Goal: Navigation & Orientation: Understand site structure

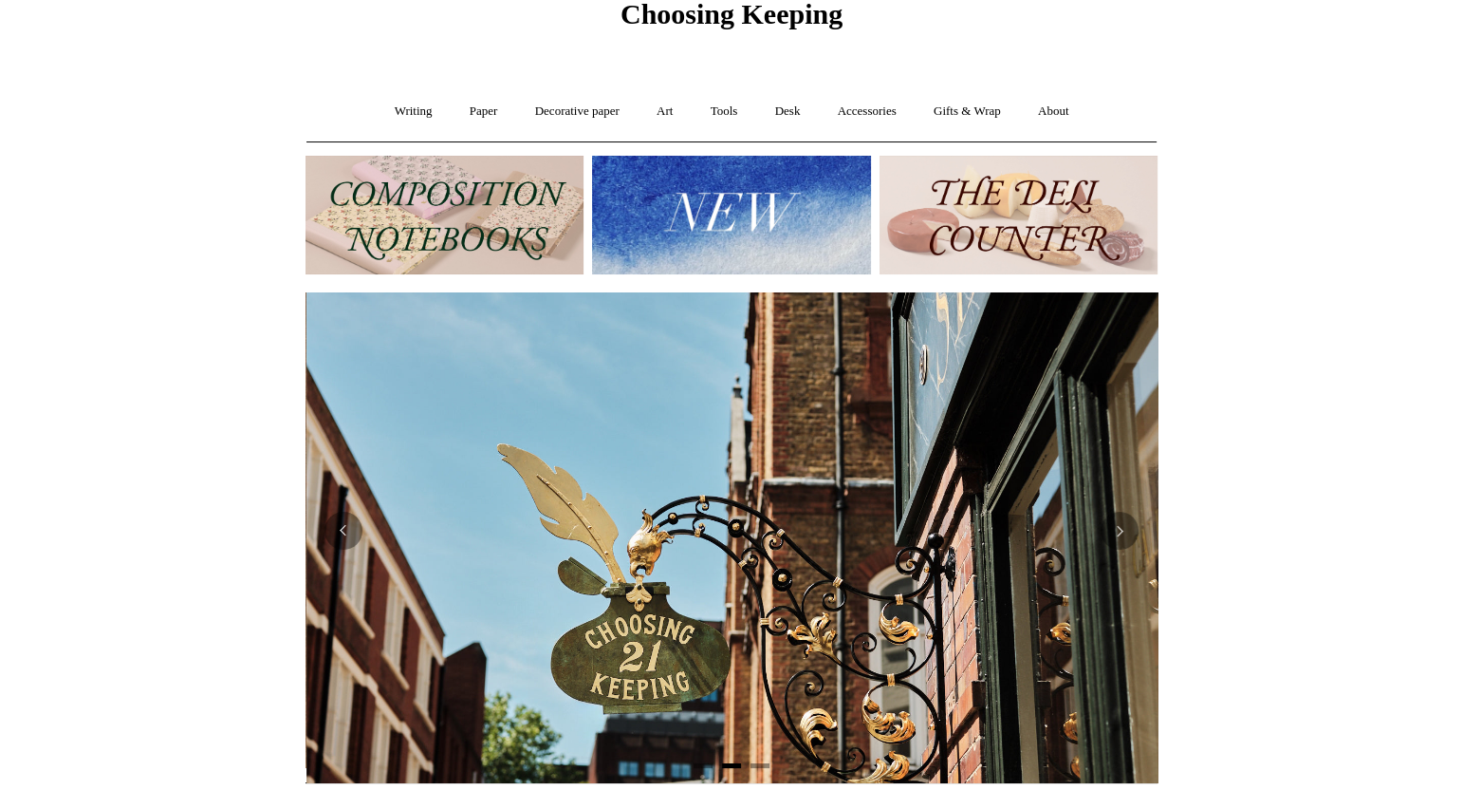
scroll to position [0, 852]
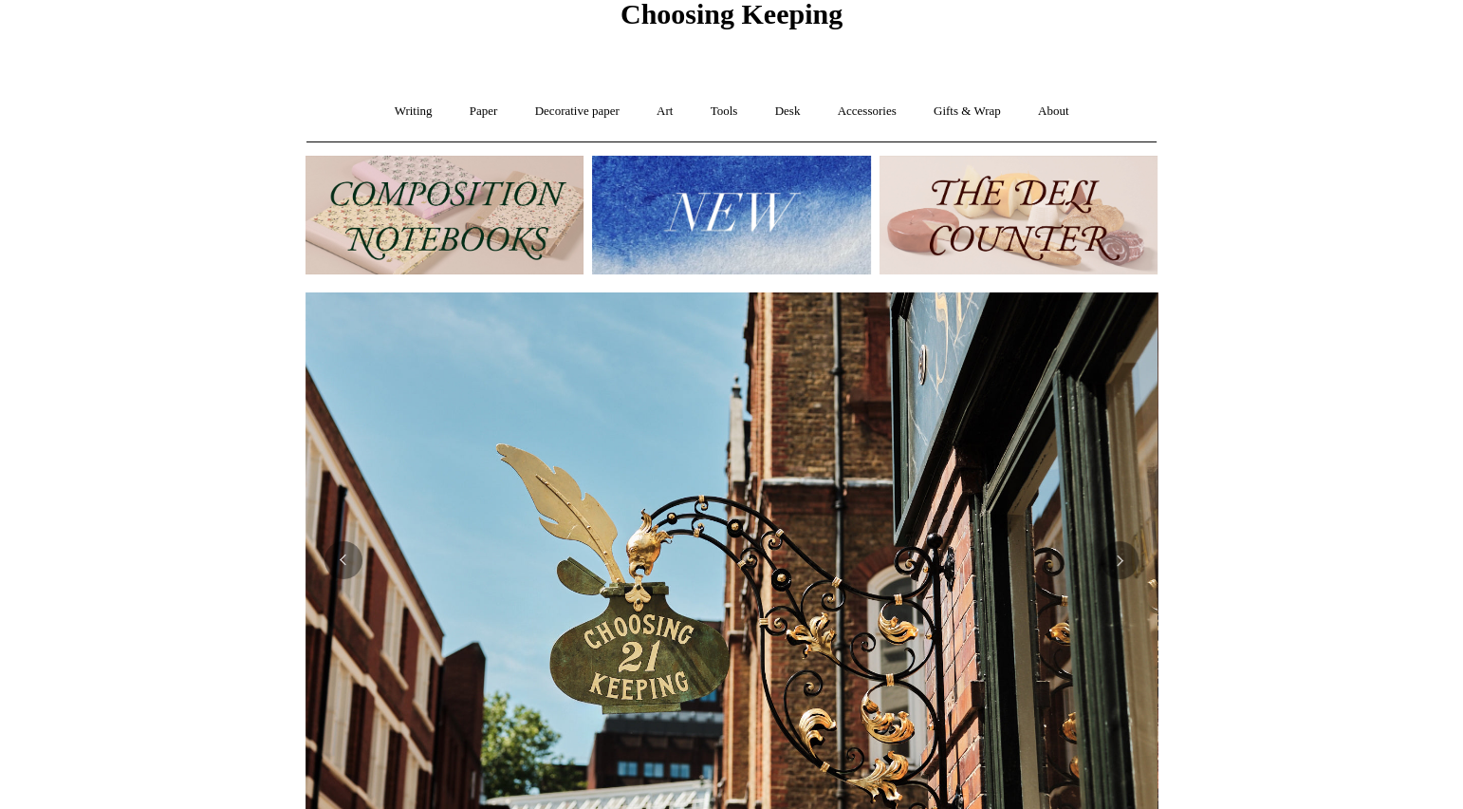
click at [1014, 209] on img at bounding box center [1019, 215] width 278 height 119
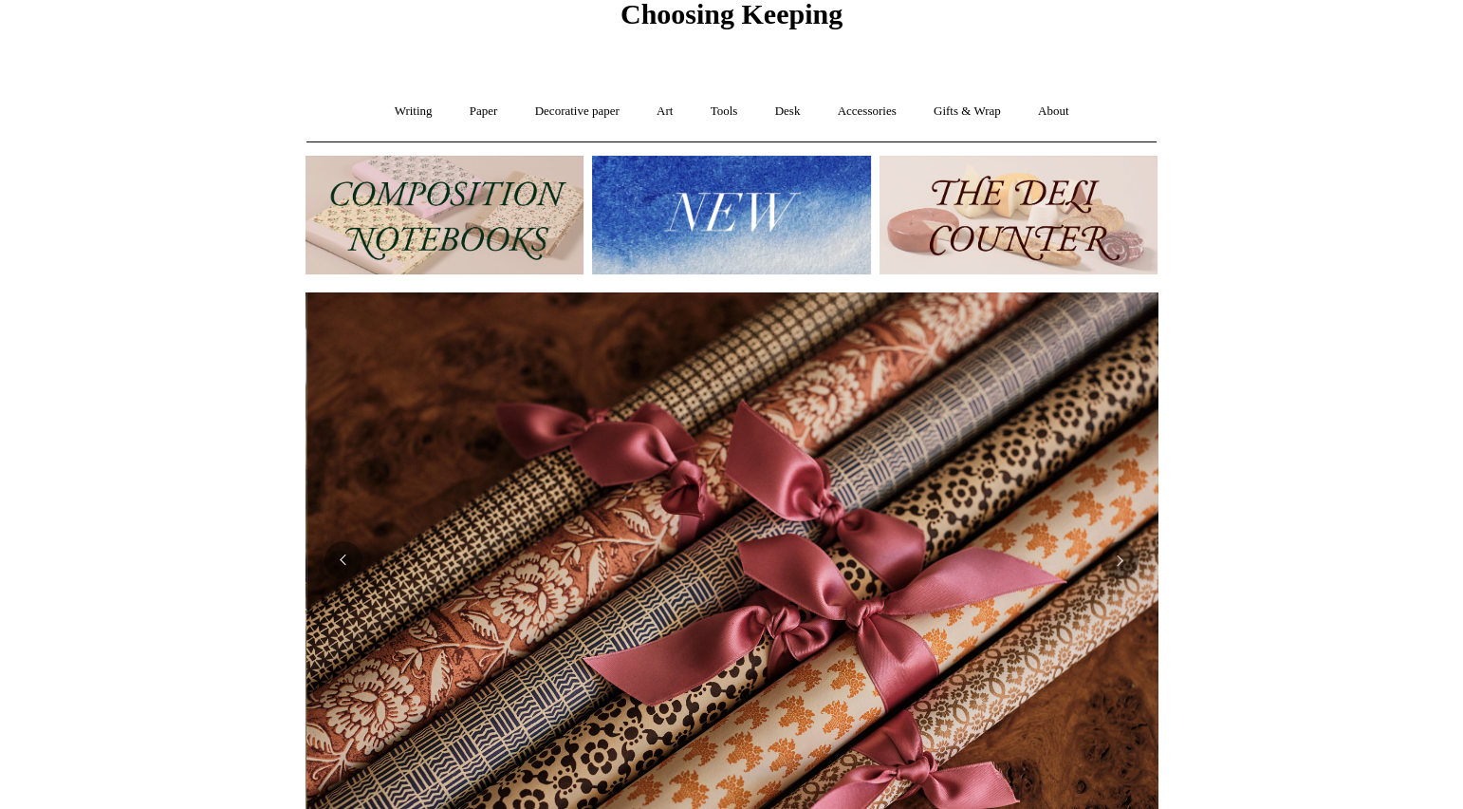
scroll to position [0, 1705]
click at [402, 112] on link "Writing +" at bounding box center [414, 111] width 72 height 50
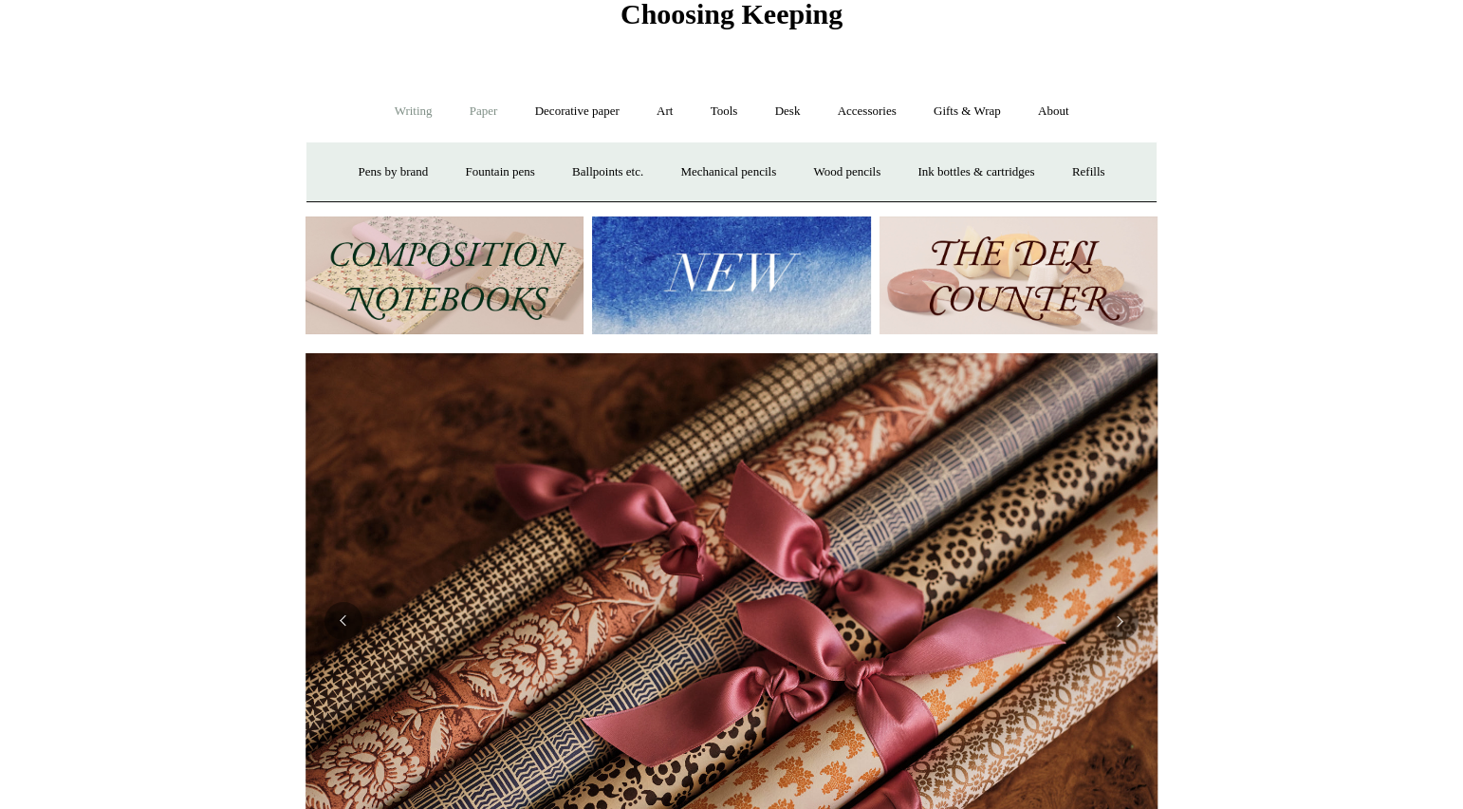
click at [468, 113] on link "Paper +" at bounding box center [484, 111] width 63 height 50
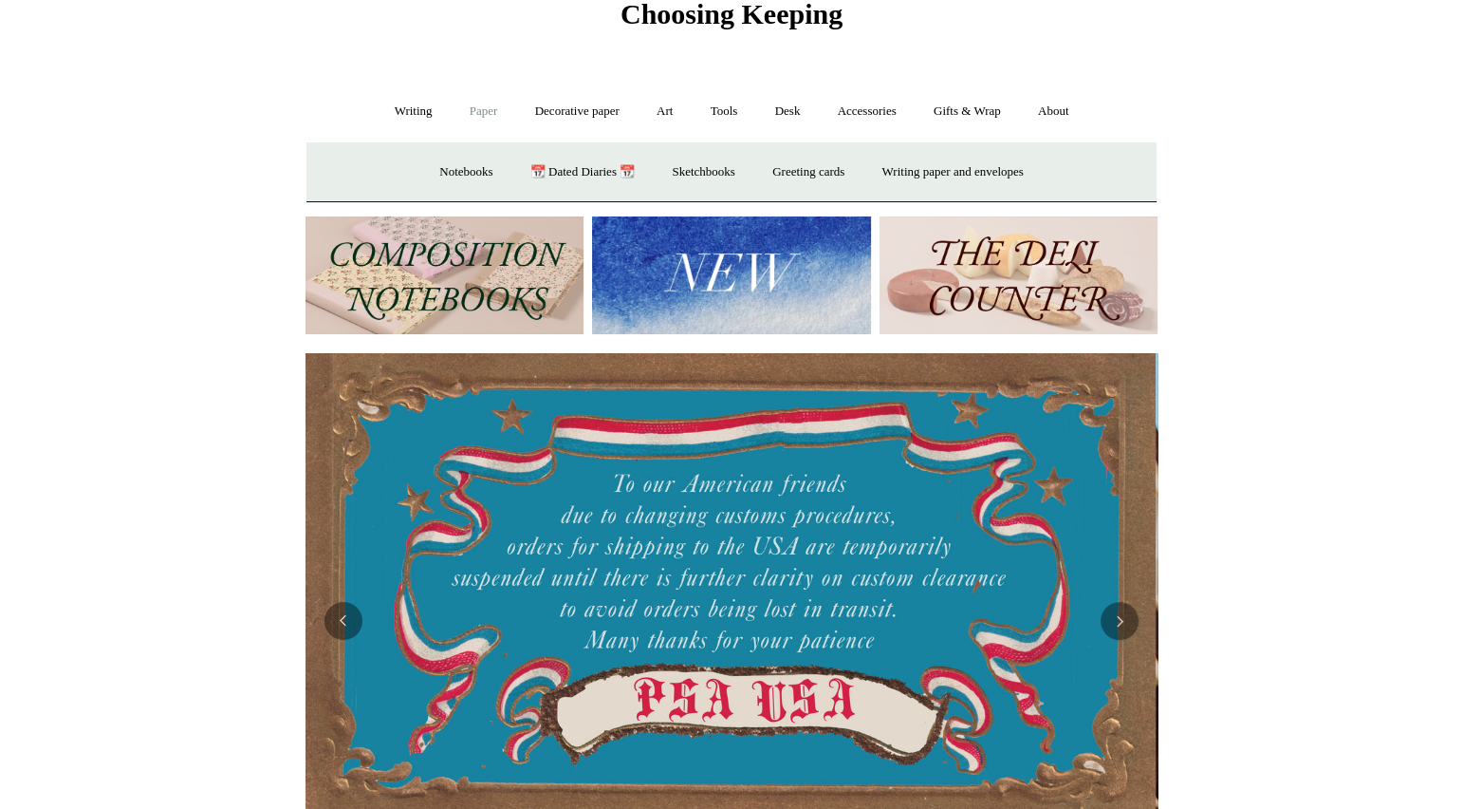
scroll to position [0, 0]
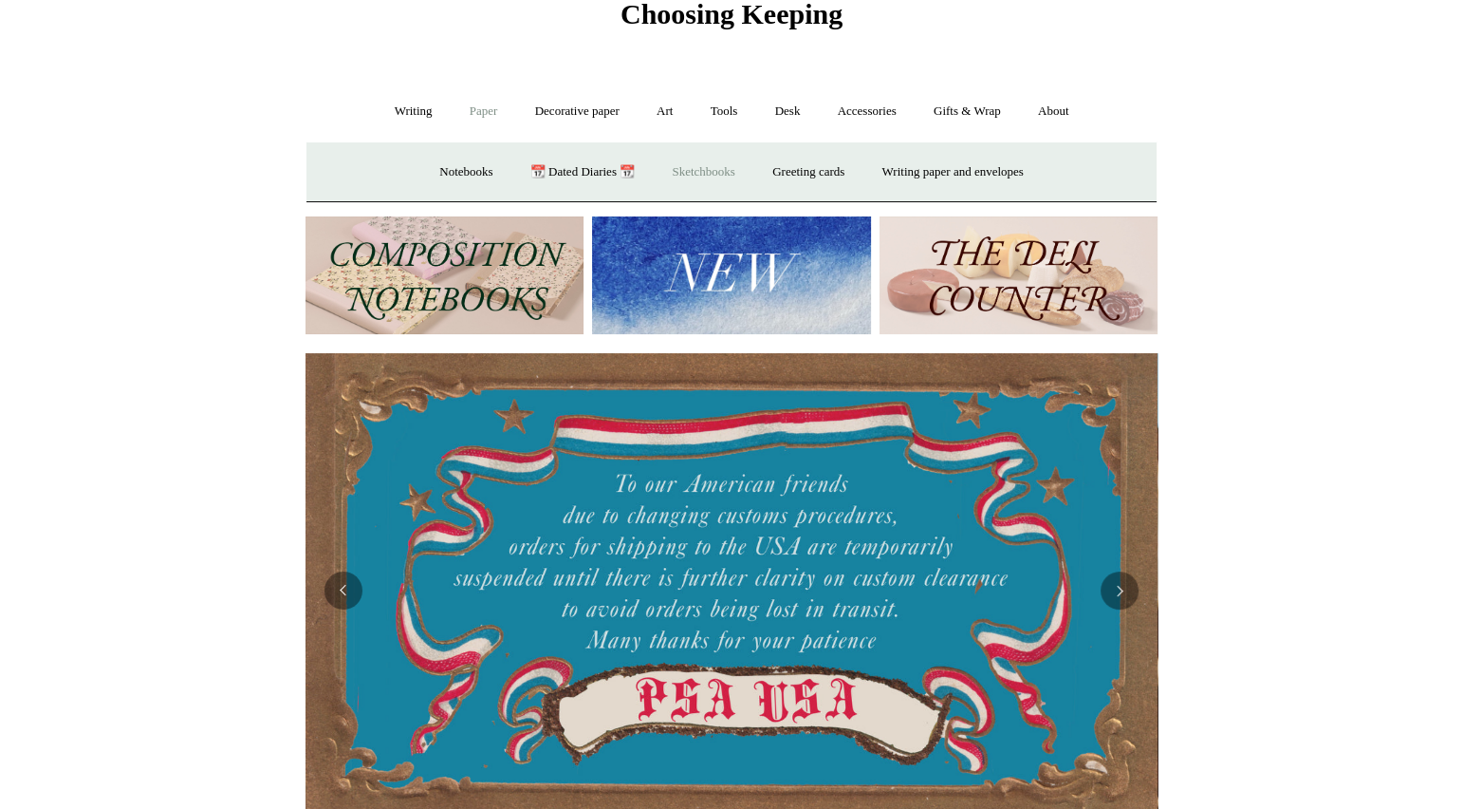
click at [697, 174] on link "Sketchbooks +" at bounding box center [703, 172] width 97 height 50
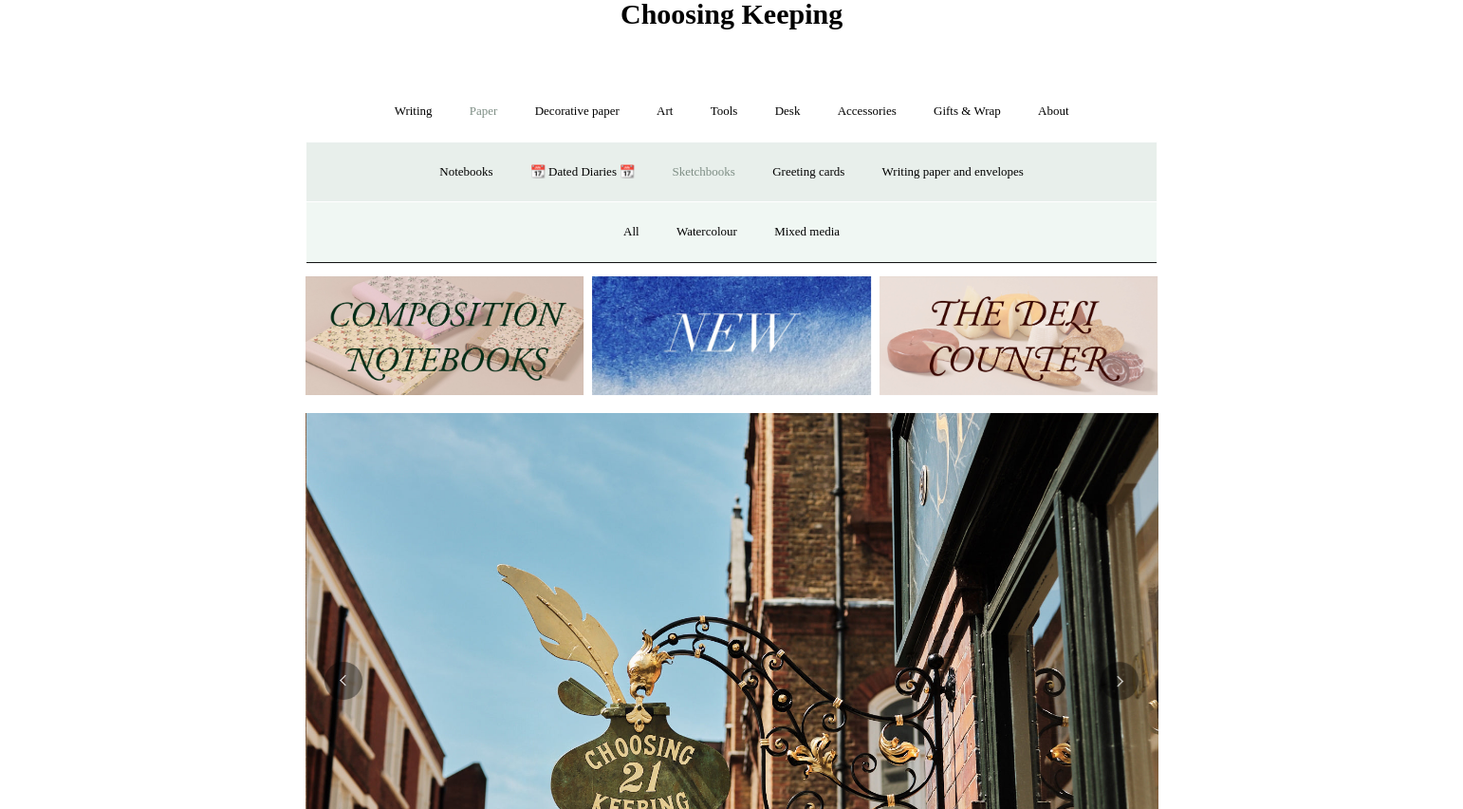
scroll to position [0, 852]
click at [707, 227] on link "Watercolour" at bounding box center [707, 232] width 95 height 50
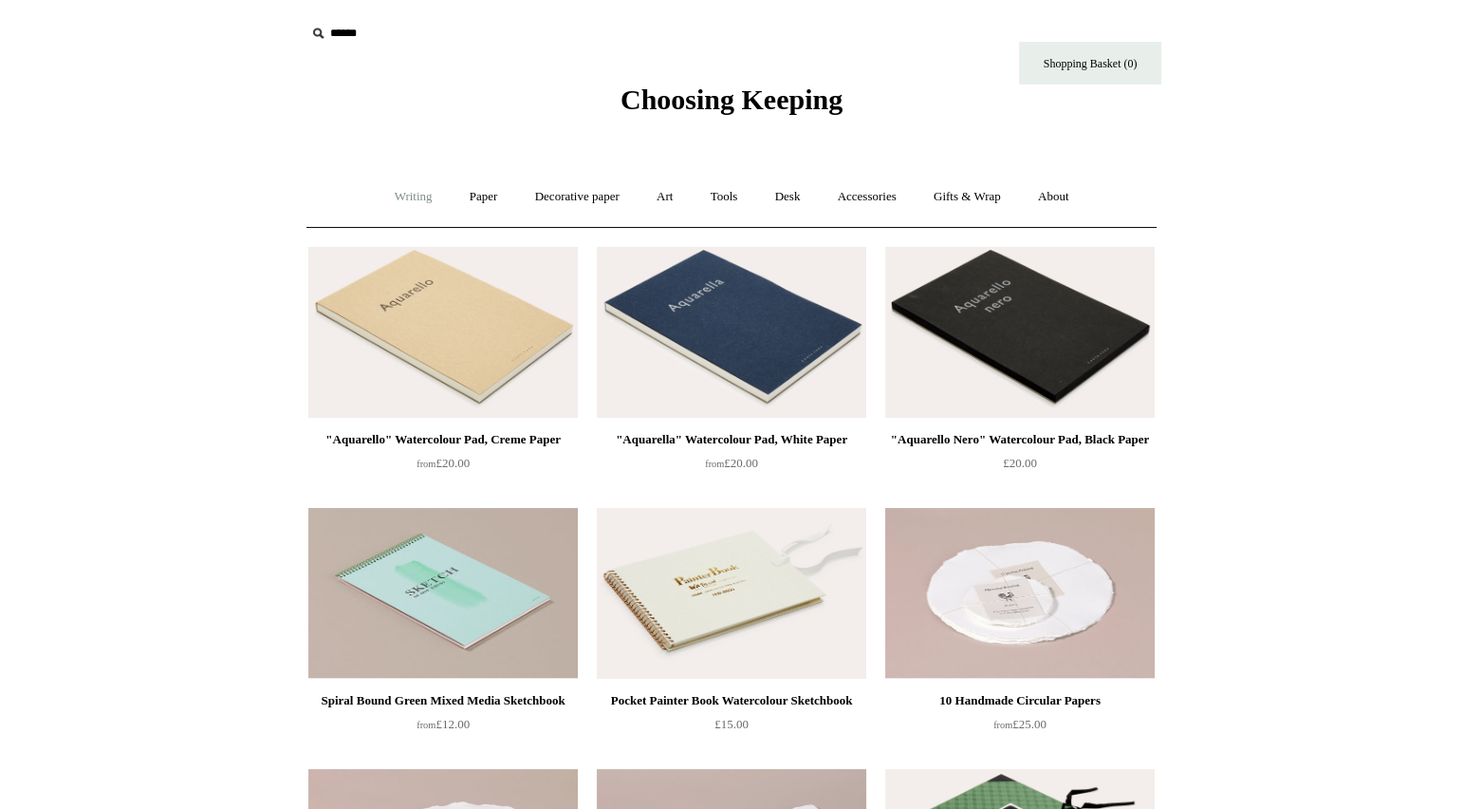
click at [399, 196] on link "Writing +" at bounding box center [414, 197] width 72 height 50
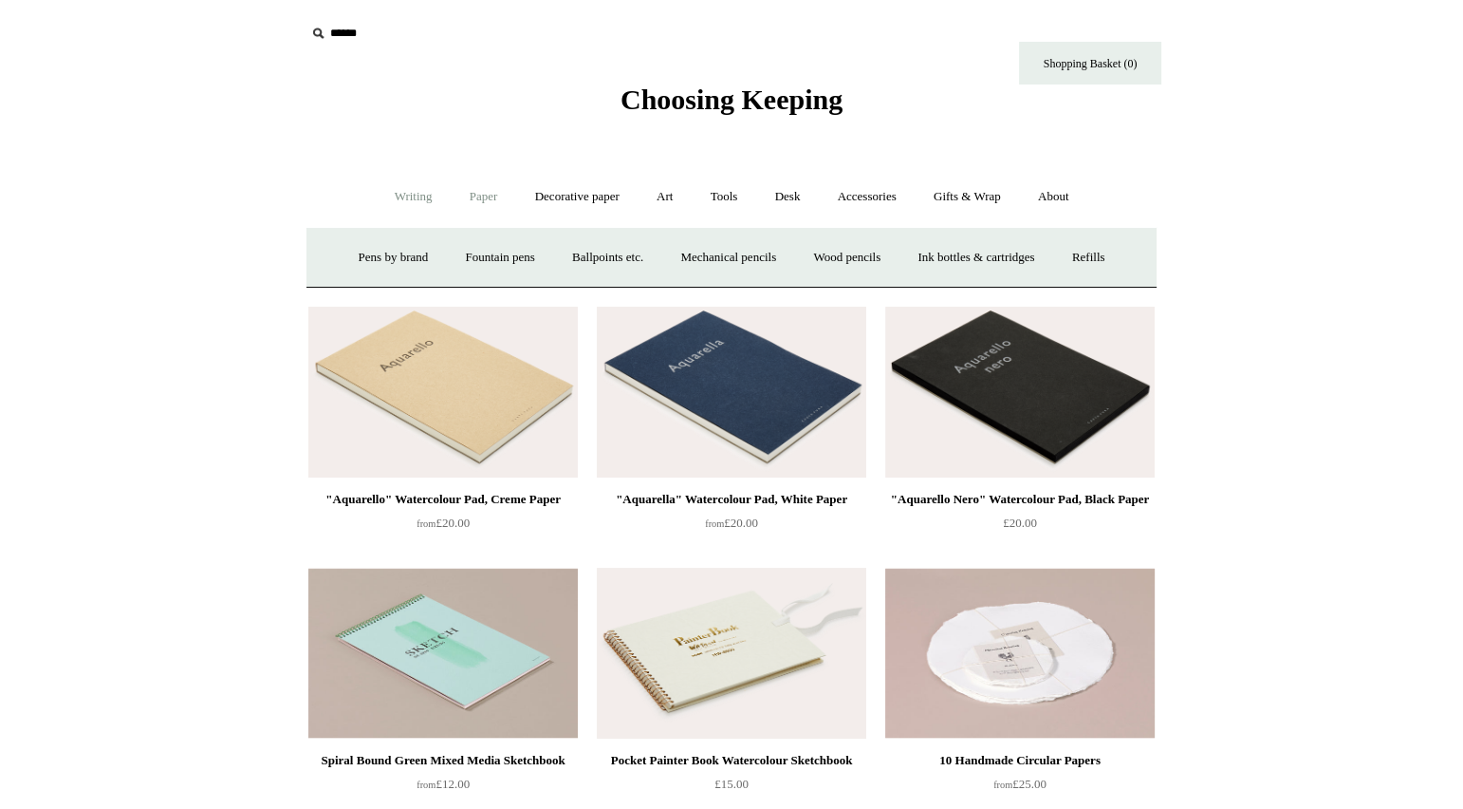
click at [466, 194] on link "Paper +" at bounding box center [484, 197] width 63 height 50
click at [446, 260] on link "Notebooks +" at bounding box center [465, 258] width 87 height 50
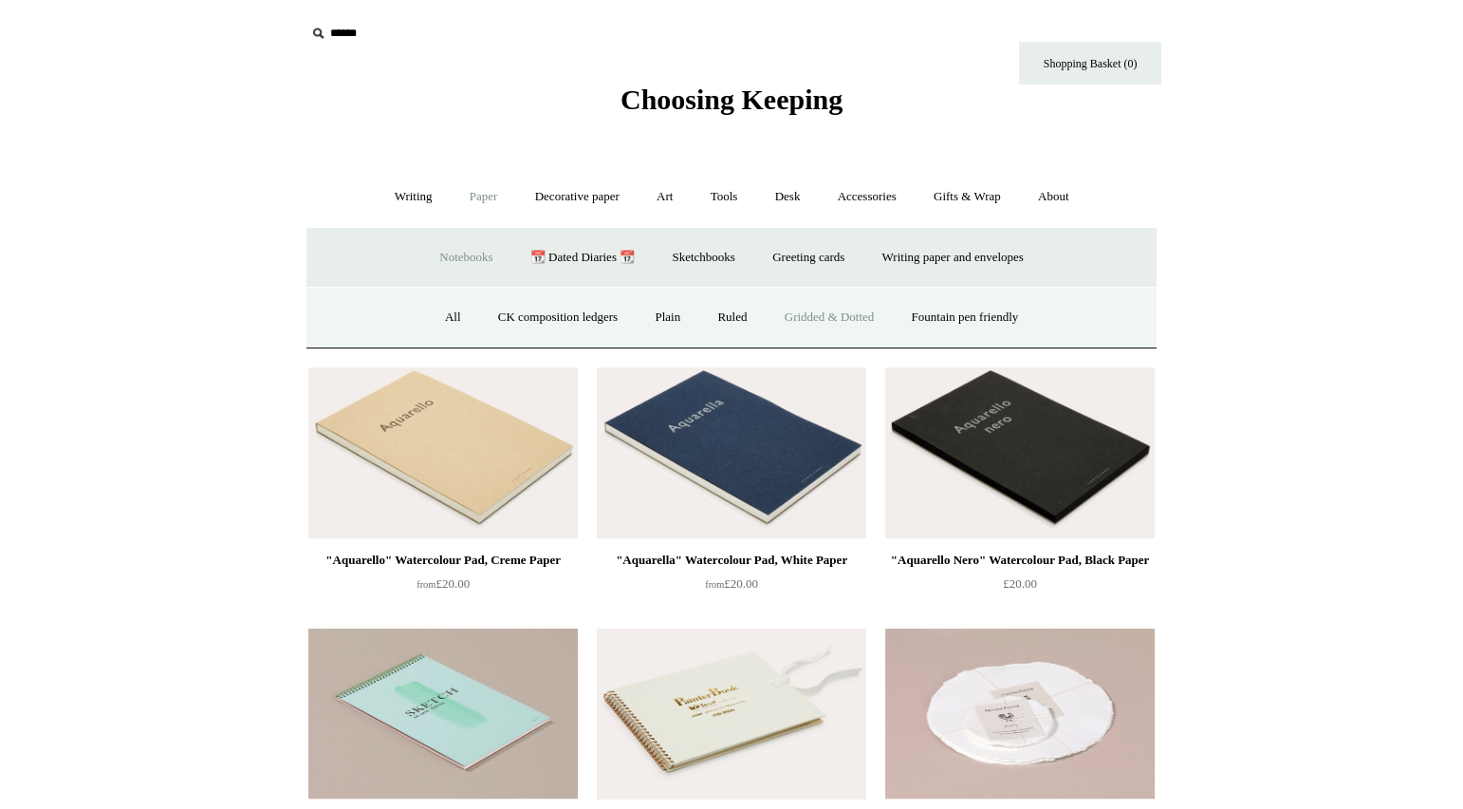
click at [792, 315] on link "Gridded & Dotted" at bounding box center [830, 317] width 124 height 50
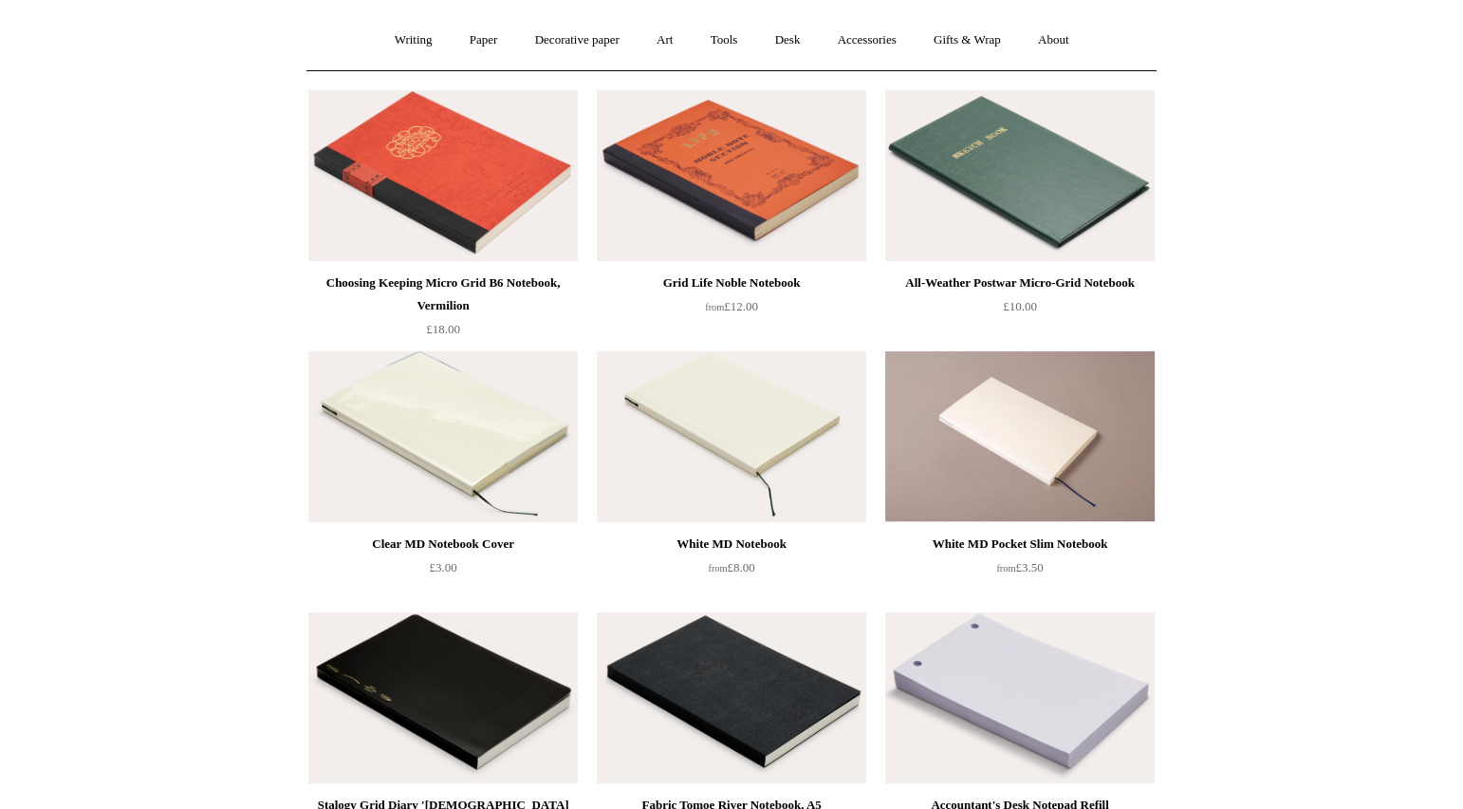
scroll to position [140, 0]
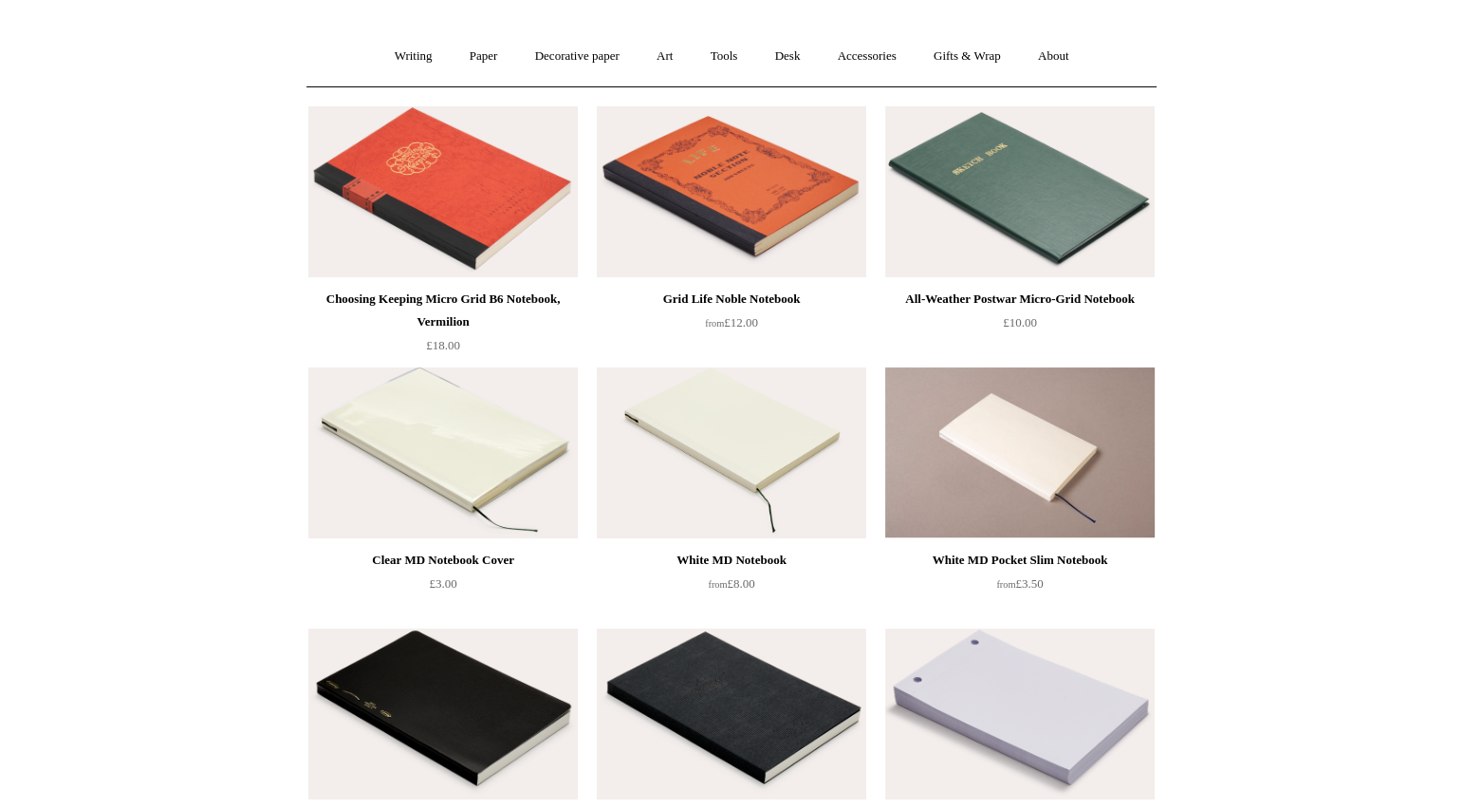
click at [1034, 297] on div "All-Weather Postwar Micro-Grid Notebook" at bounding box center [1020, 299] width 260 height 23
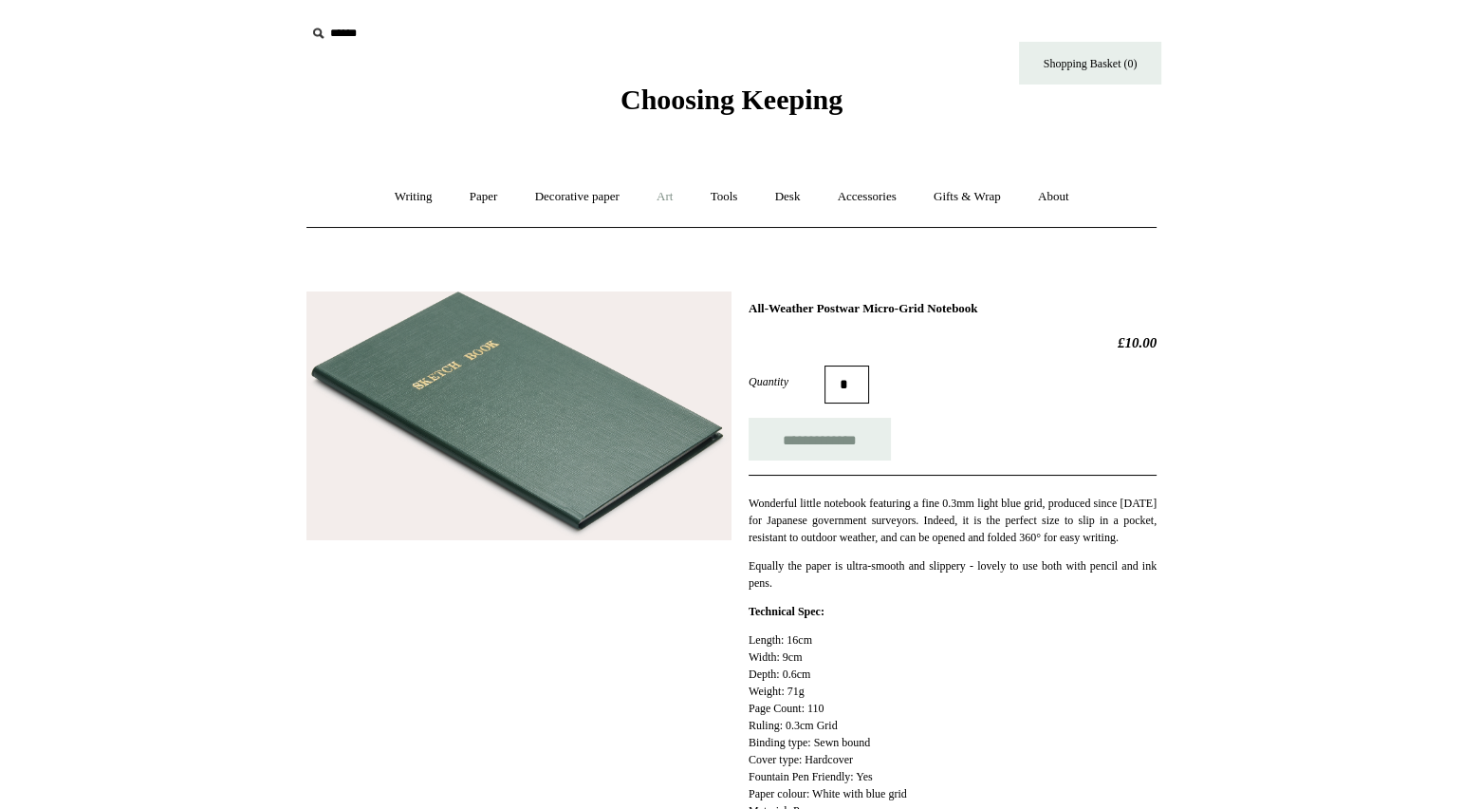
click at [662, 193] on link "Art +" at bounding box center [665, 197] width 50 height 50
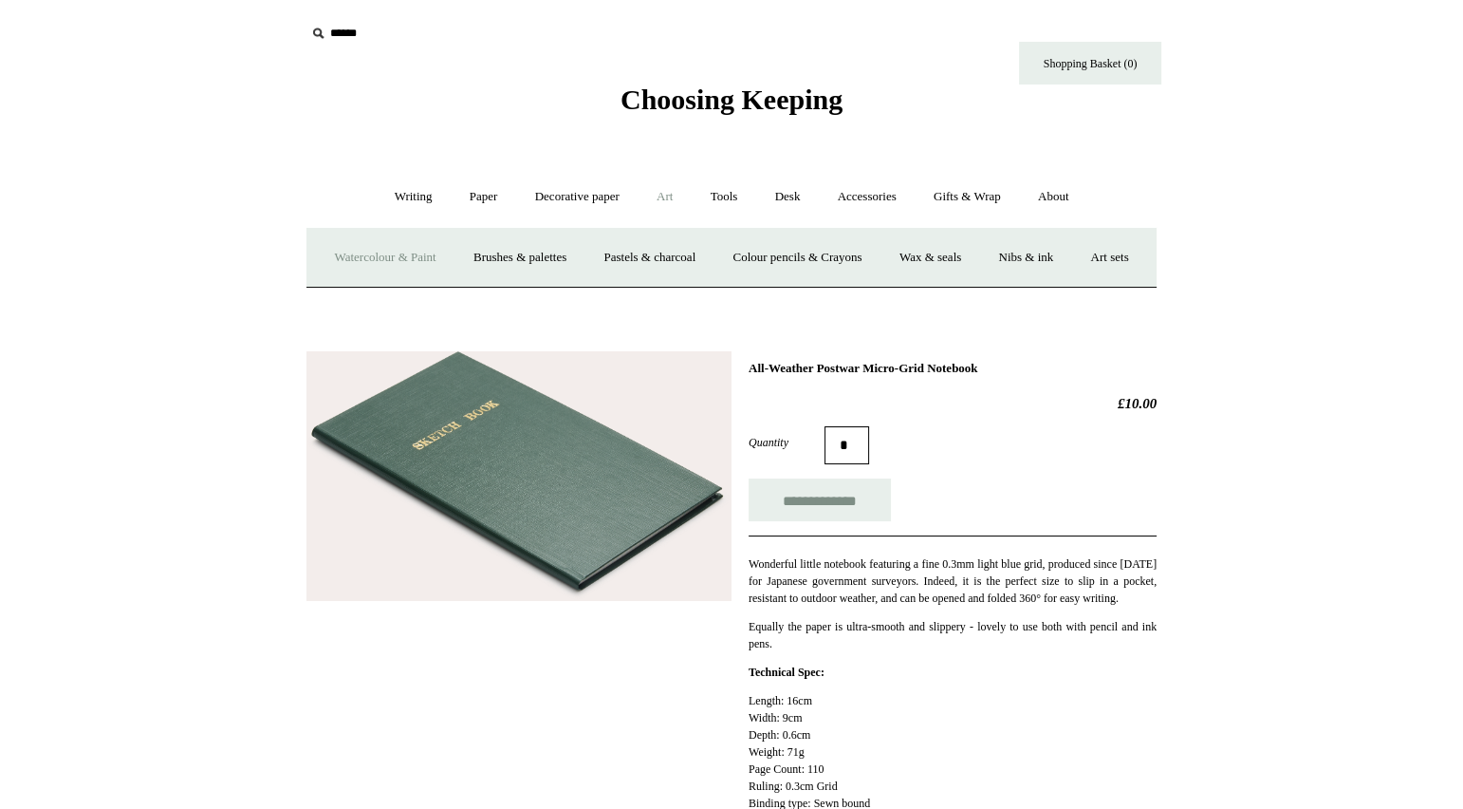
click at [404, 253] on link "Watercolour & Paint" at bounding box center [385, 258] width 136 height 50
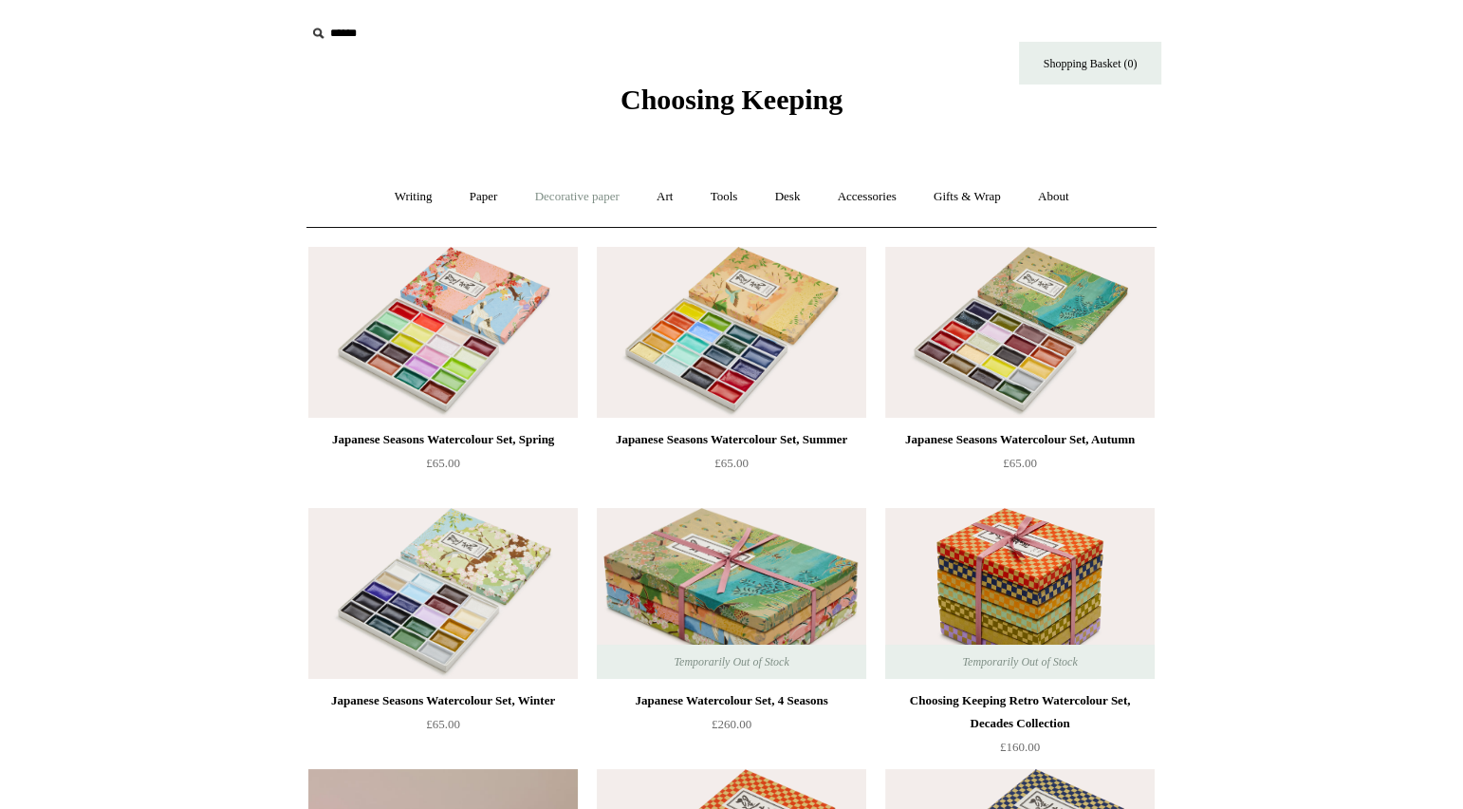
click at [568, 192] on link "Decorative paper +" at bounding box center [577, 197] width 119 height 50
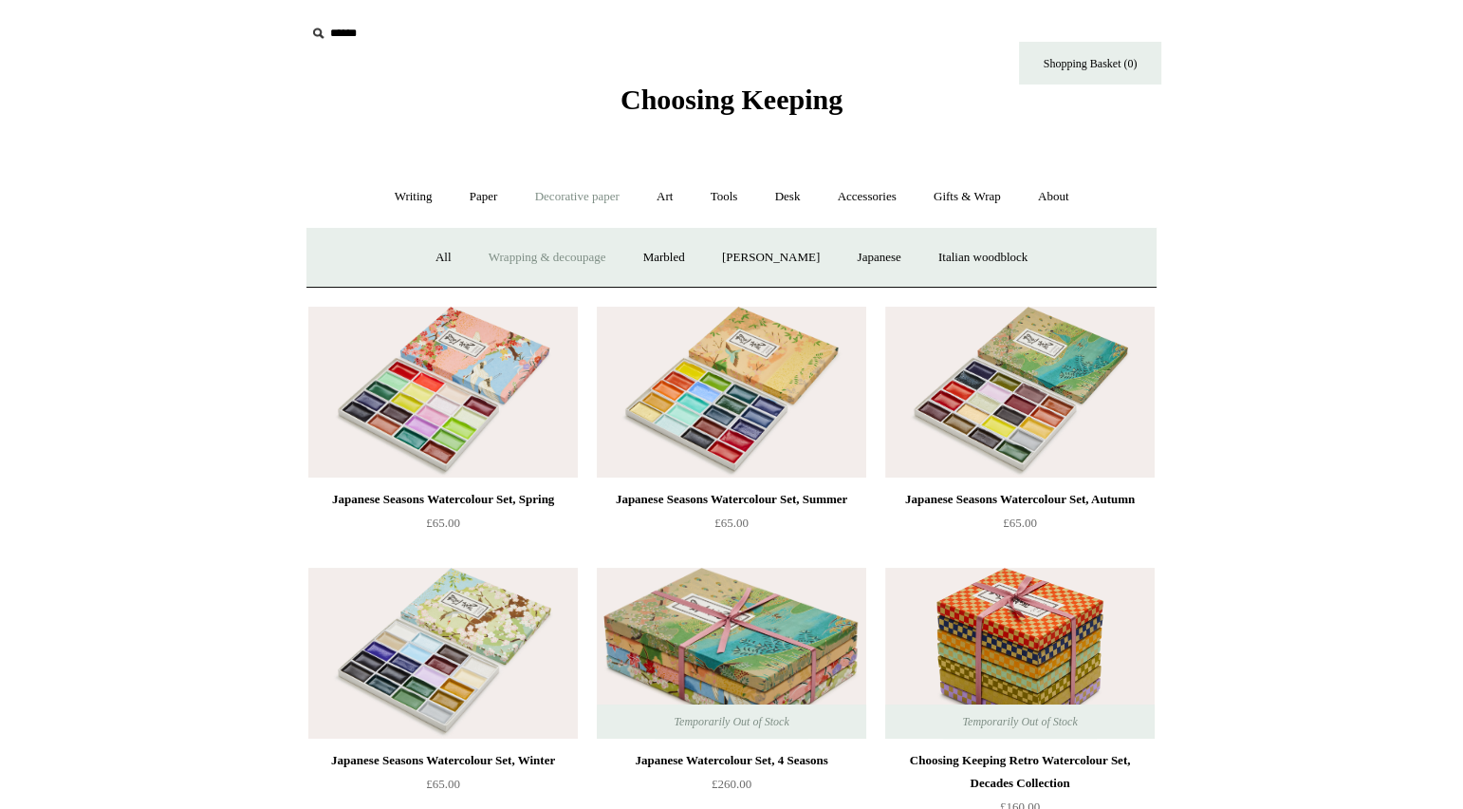
click at [513, 260] on link "Wrapping & decoupage" at bounding box center [548, 258] width 152 height 50
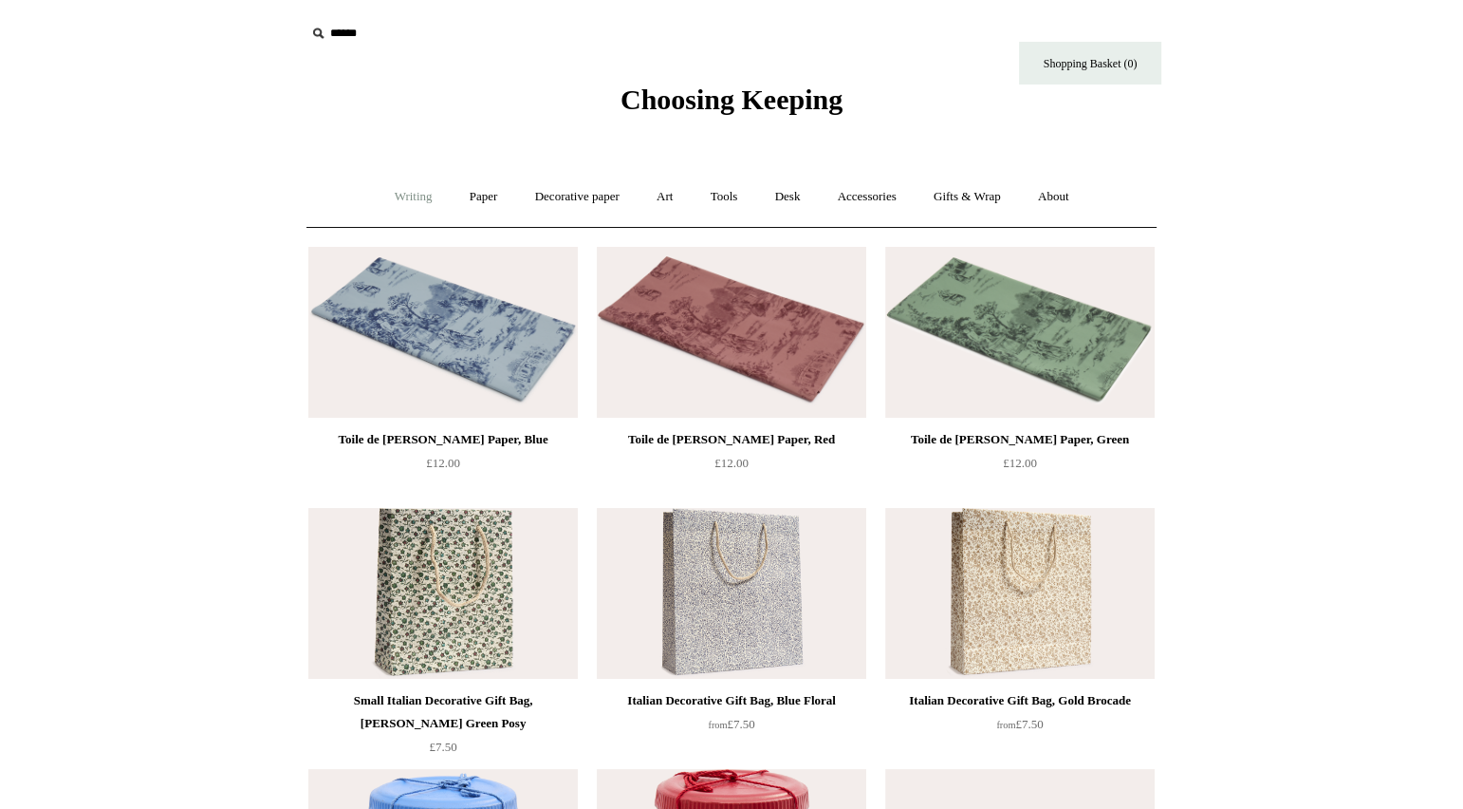
click at [390, 191] on link "Writing +" at bounding box center [414, 197] width 72 height 50
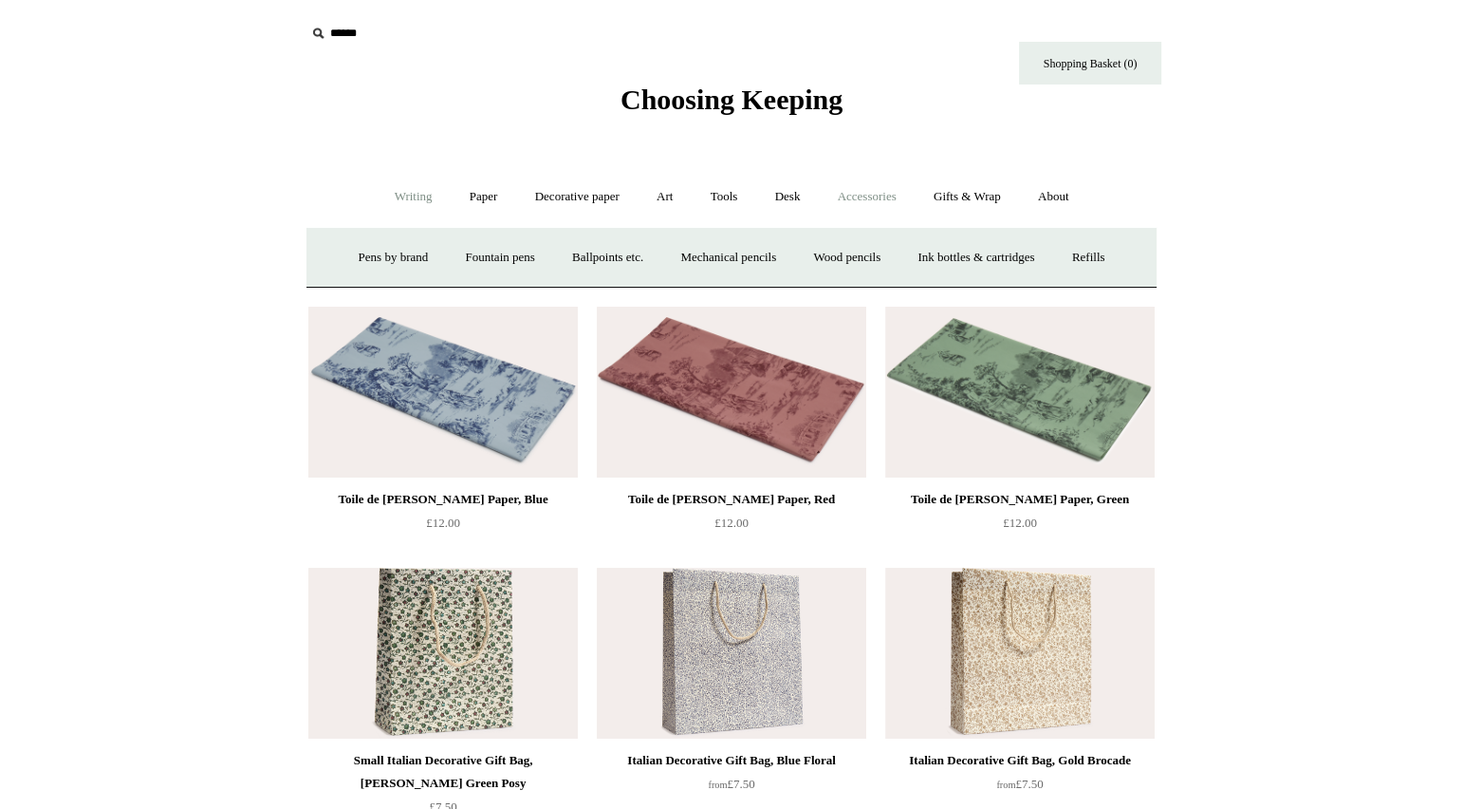
click at [872, 196] on link "Accessories +" at bounding box center [867, 197] width 93 height 50
click at [412, 252] on link "Personal Accessories +" at bounding box center [409, 258] width 138 height 50
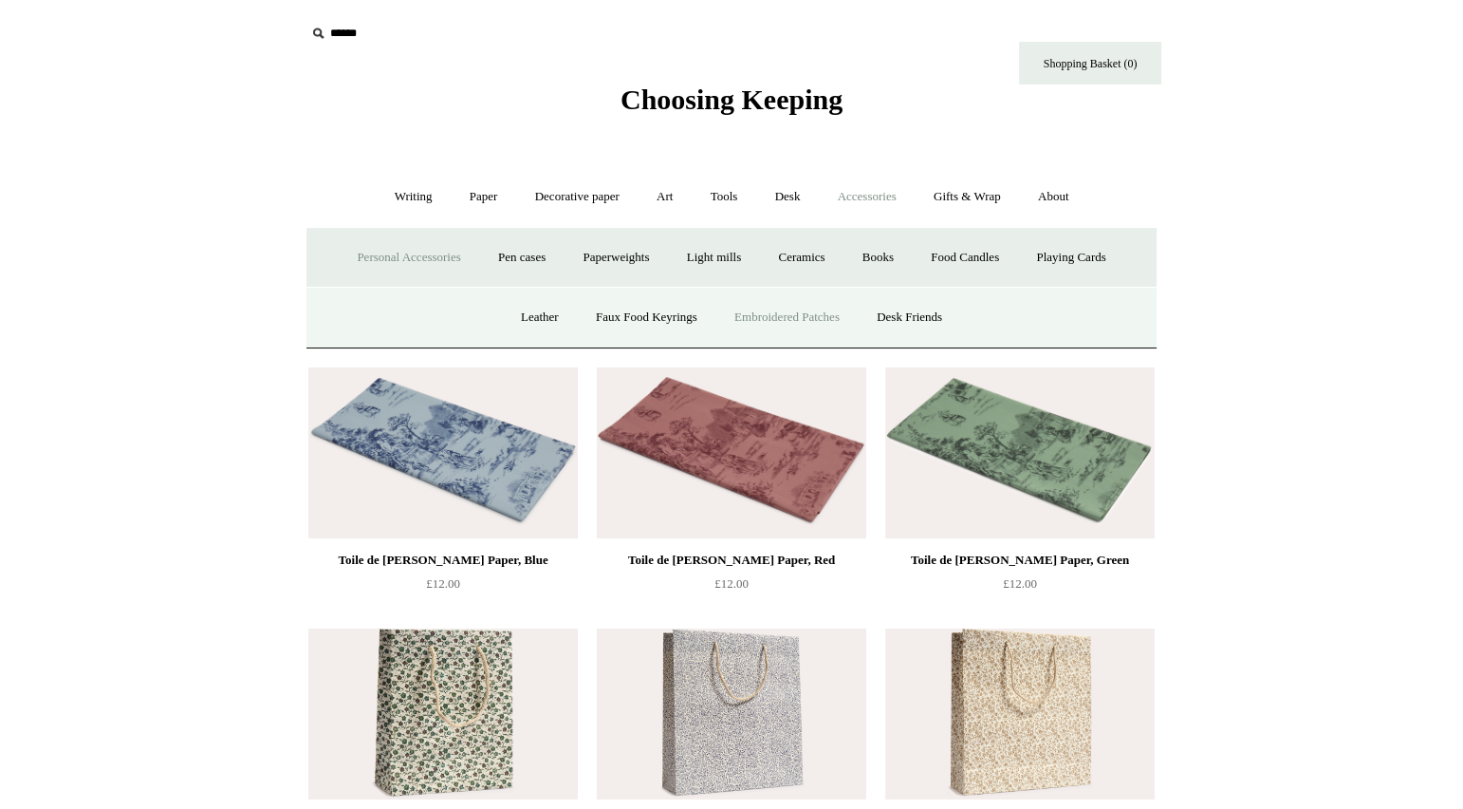
click at [769, 321] on link "Embroidered Patches" at bounding box center [788, 317] width 140 height 50
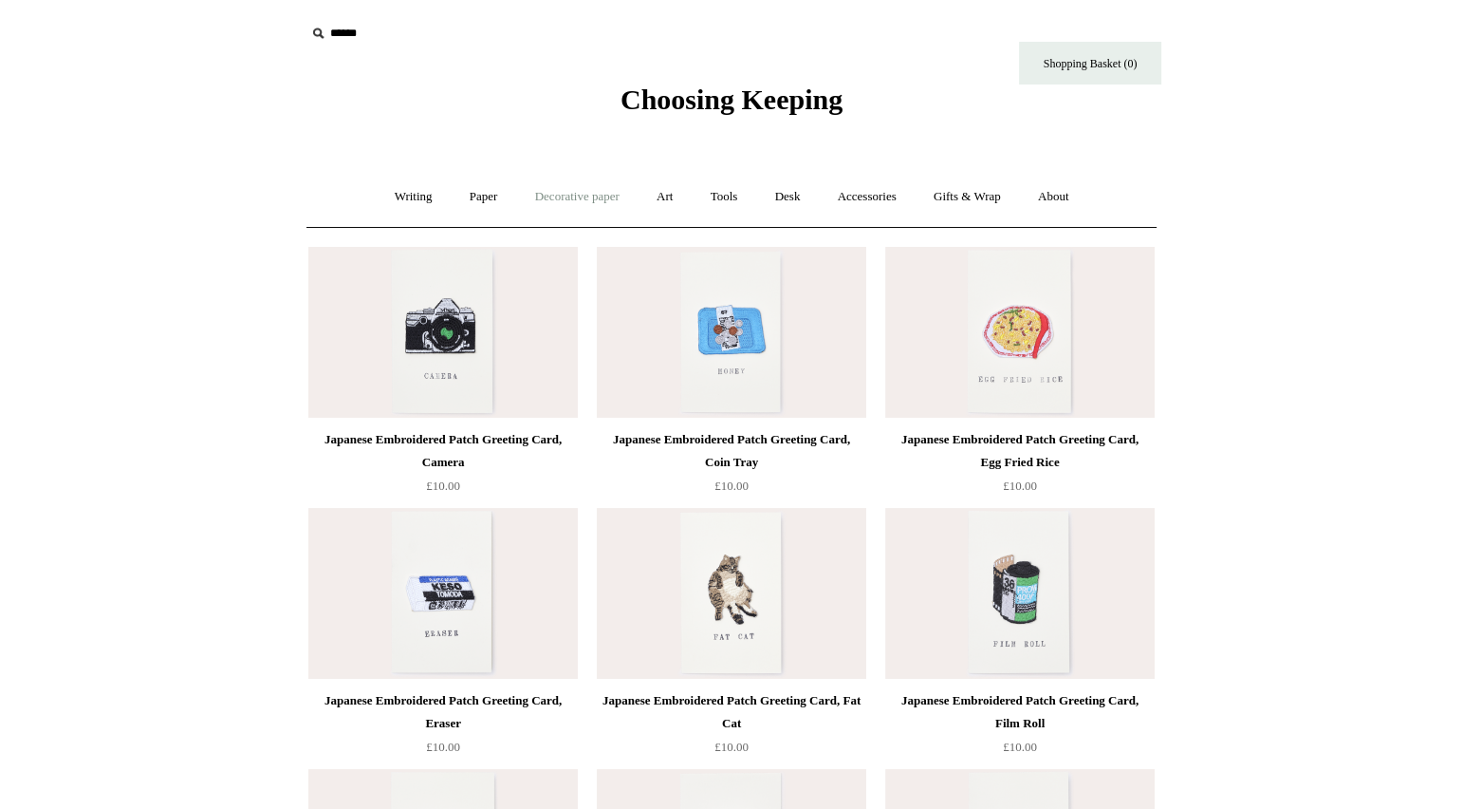
click at [555, 198] on link "Decorative paper +" at bounding box center [577, 197] width 119 height 50
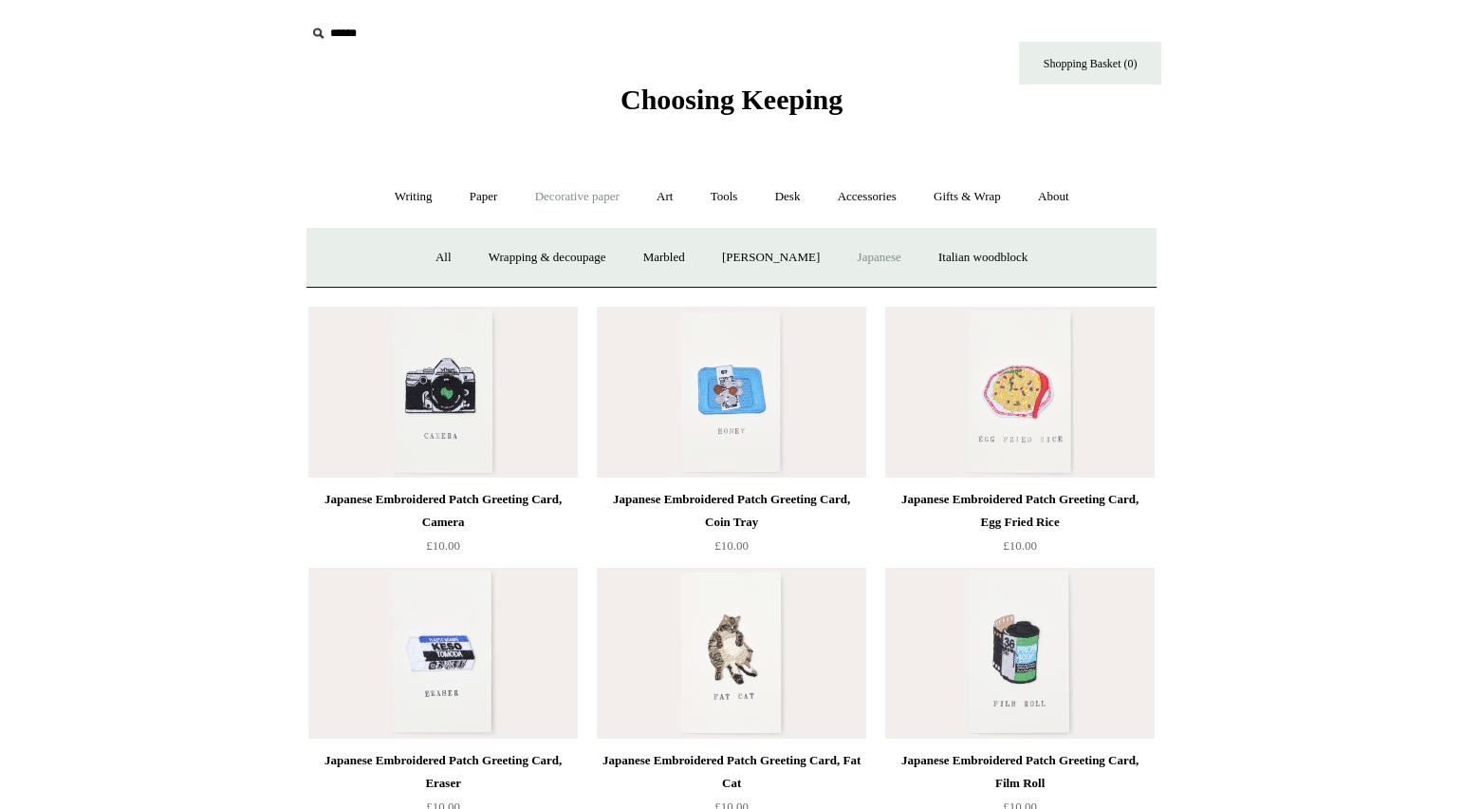
click at [891, 258] on link "Japanese" at bounding box center [879, 258] width 78 height 50
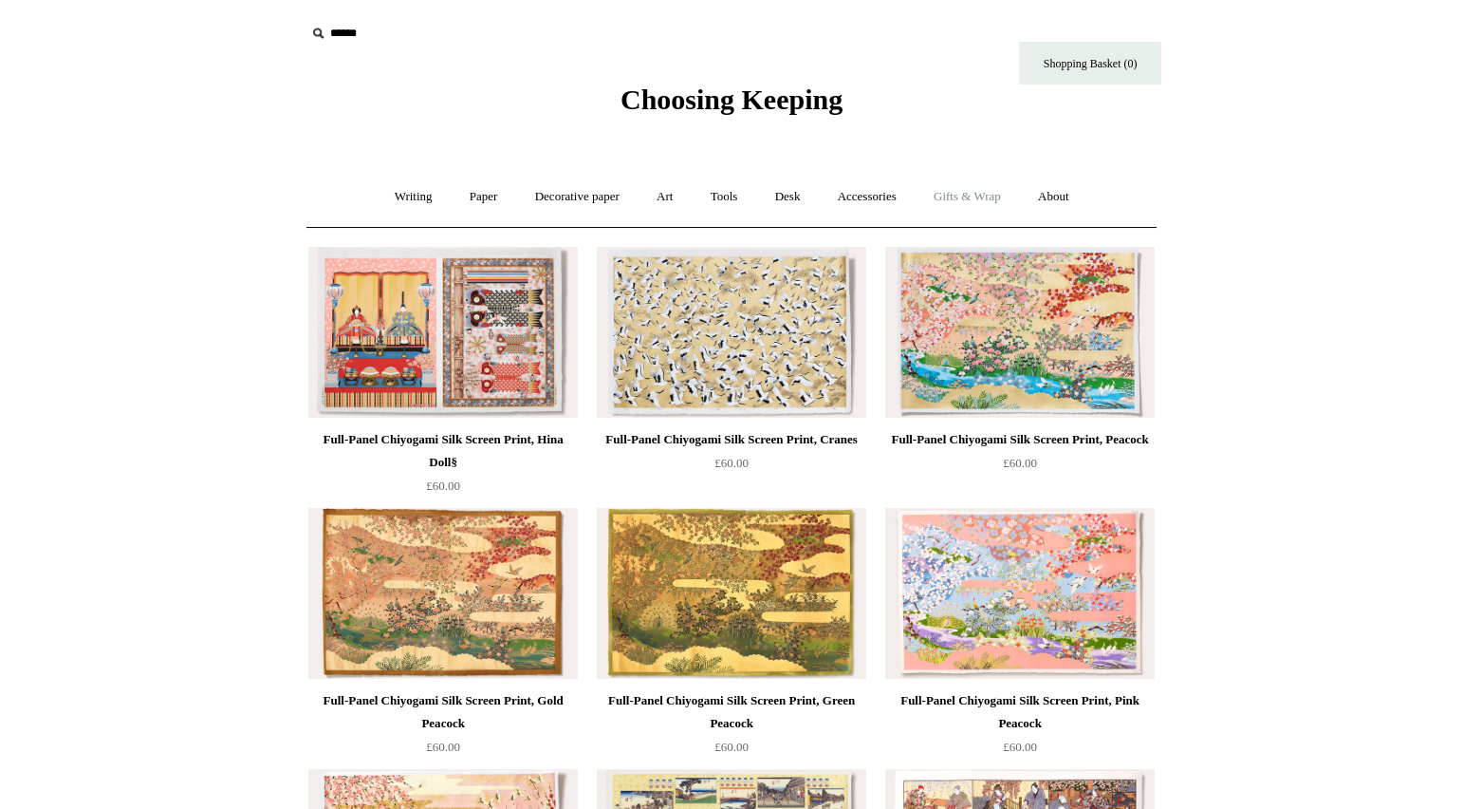
click at [962, 190] on link "Gifts & Wrap +" at bounding box center [968, 197] width 102 height 50
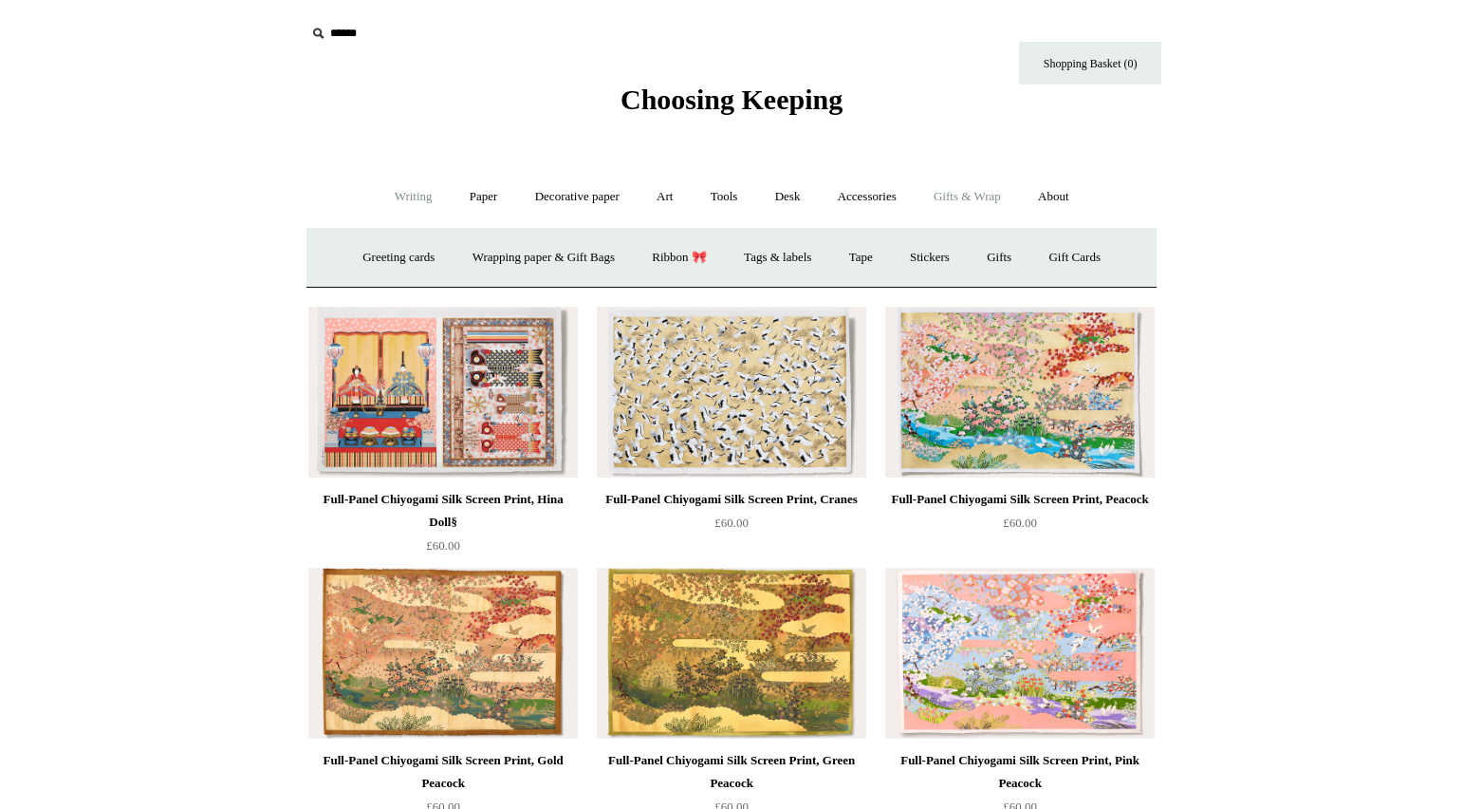
click at [400, 192] on link "Writing +" at bounding box center [414, 197] width 72 height 50
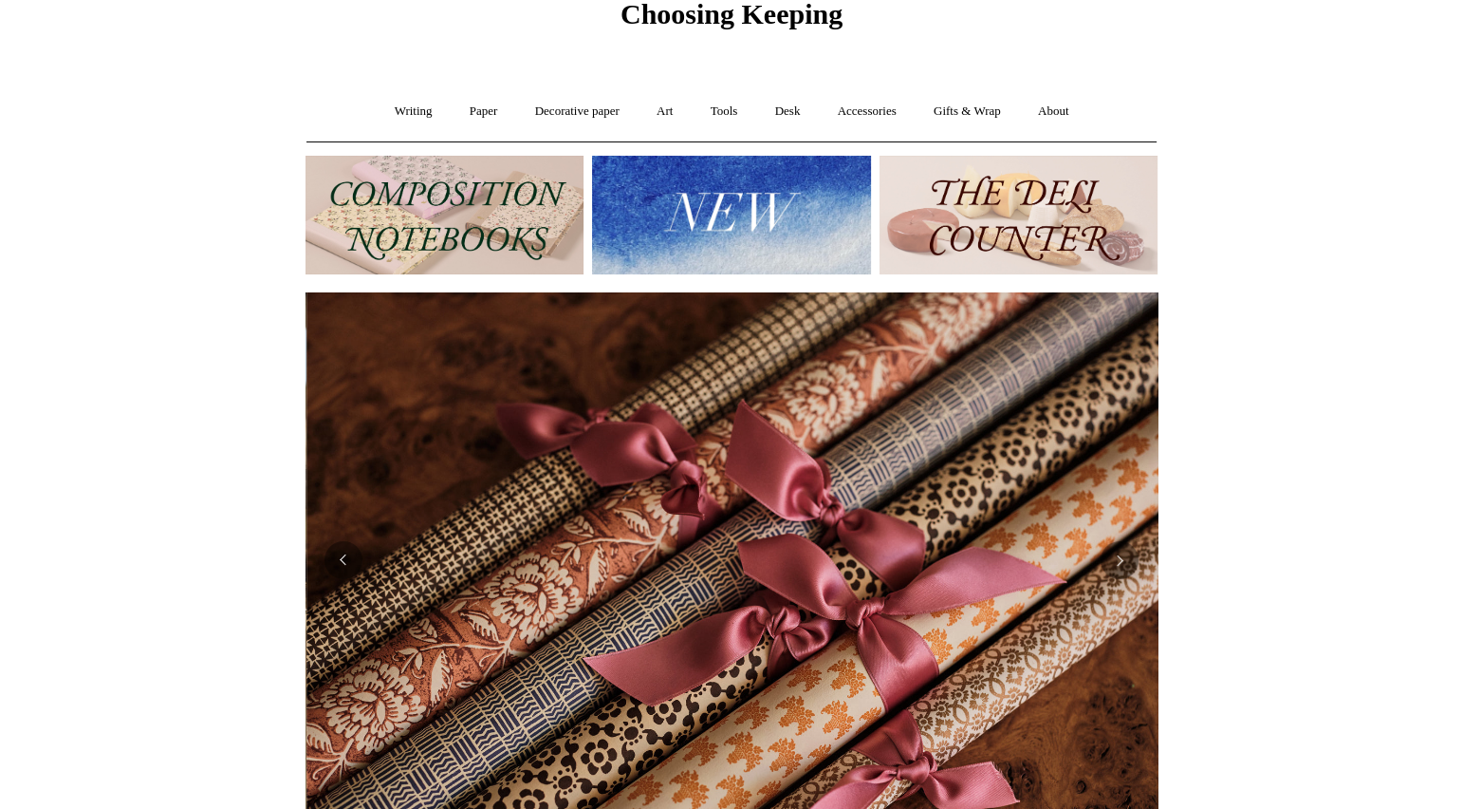
scroll to position [0, 1705]
click at [729, 114] on link "Tools +" at bounding box center [725, 111] width 62 height 50
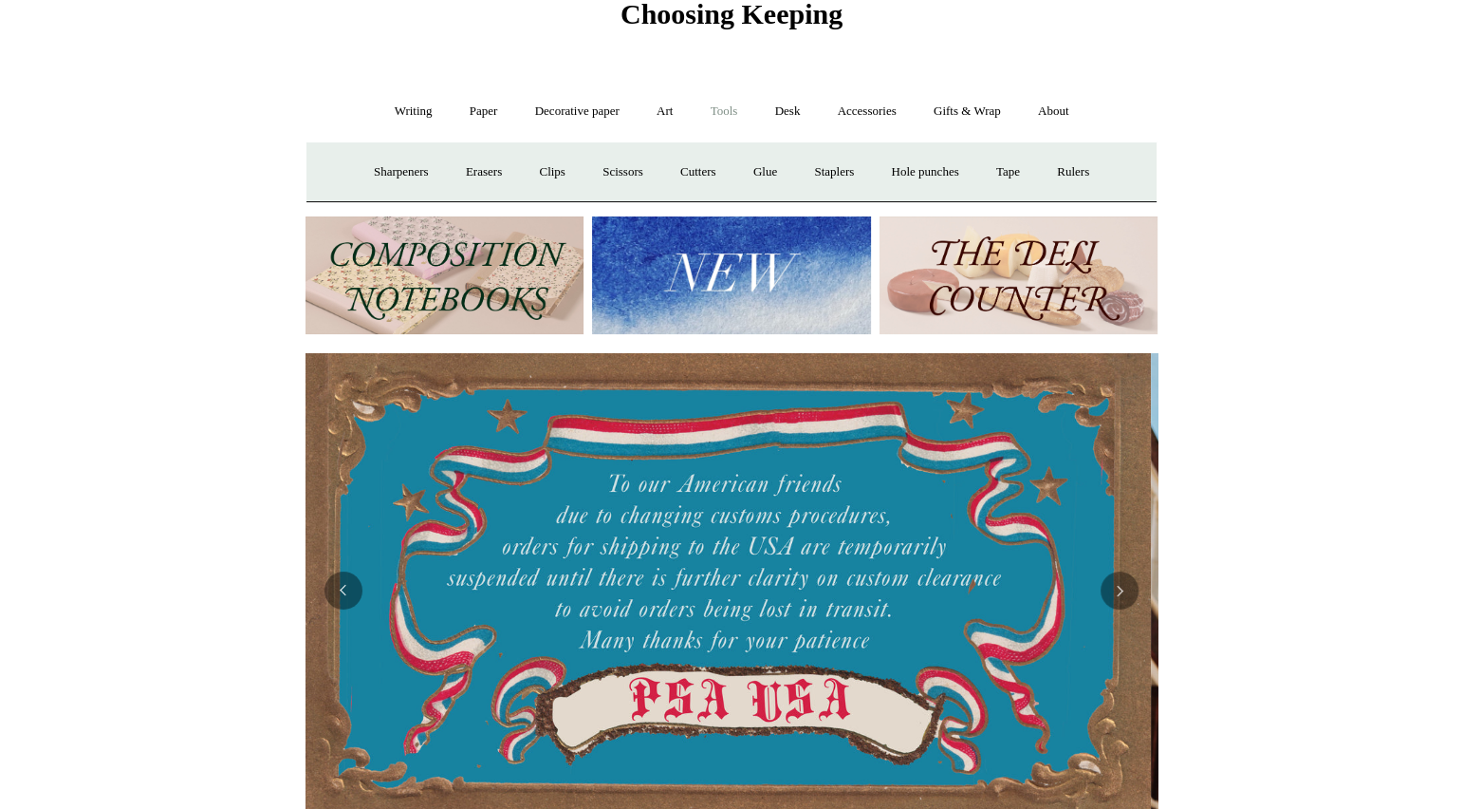
scroll to position [0, 0]
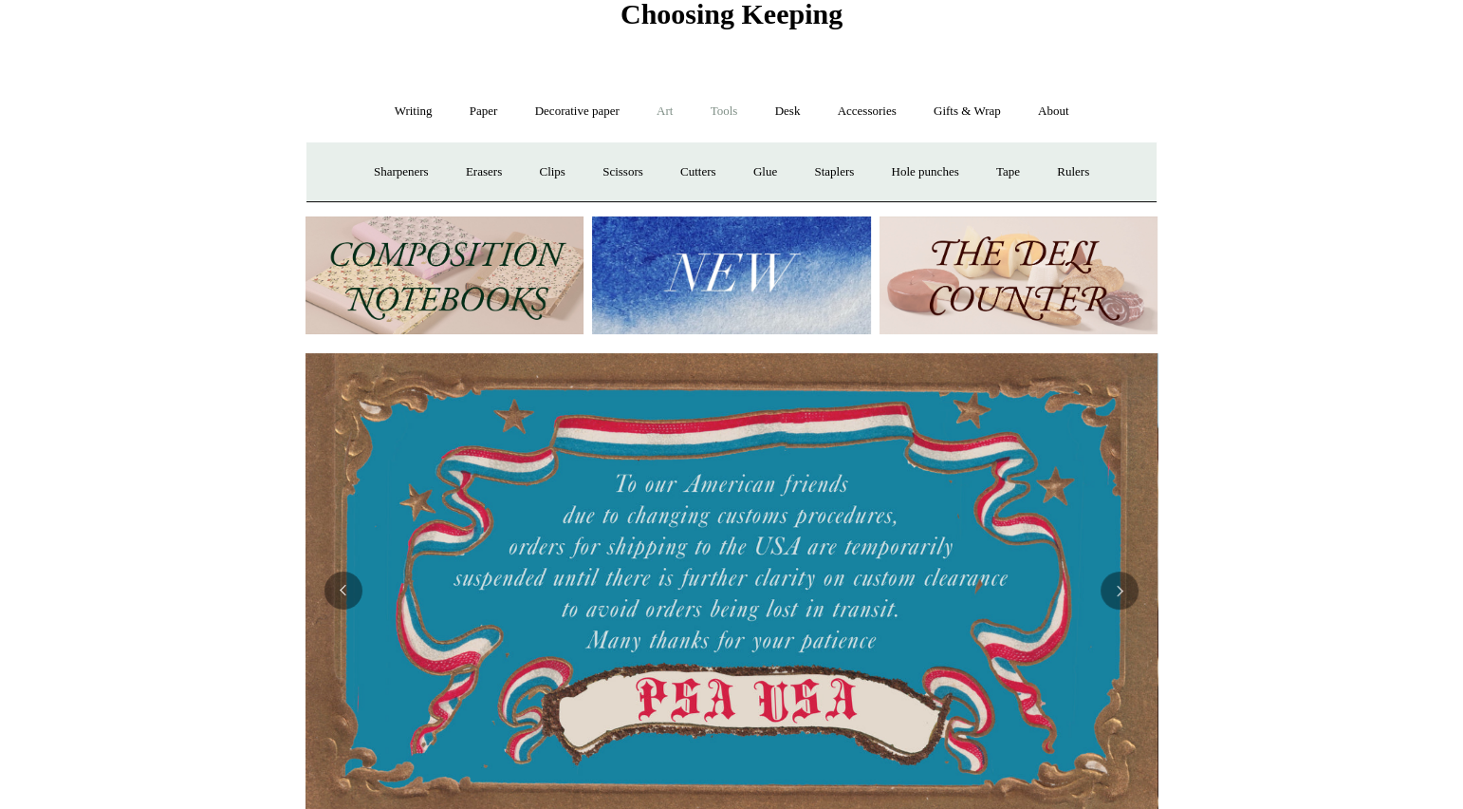
click at [672, 113] on link "Art +" at bounding box center [665, 111] width 50 height 50
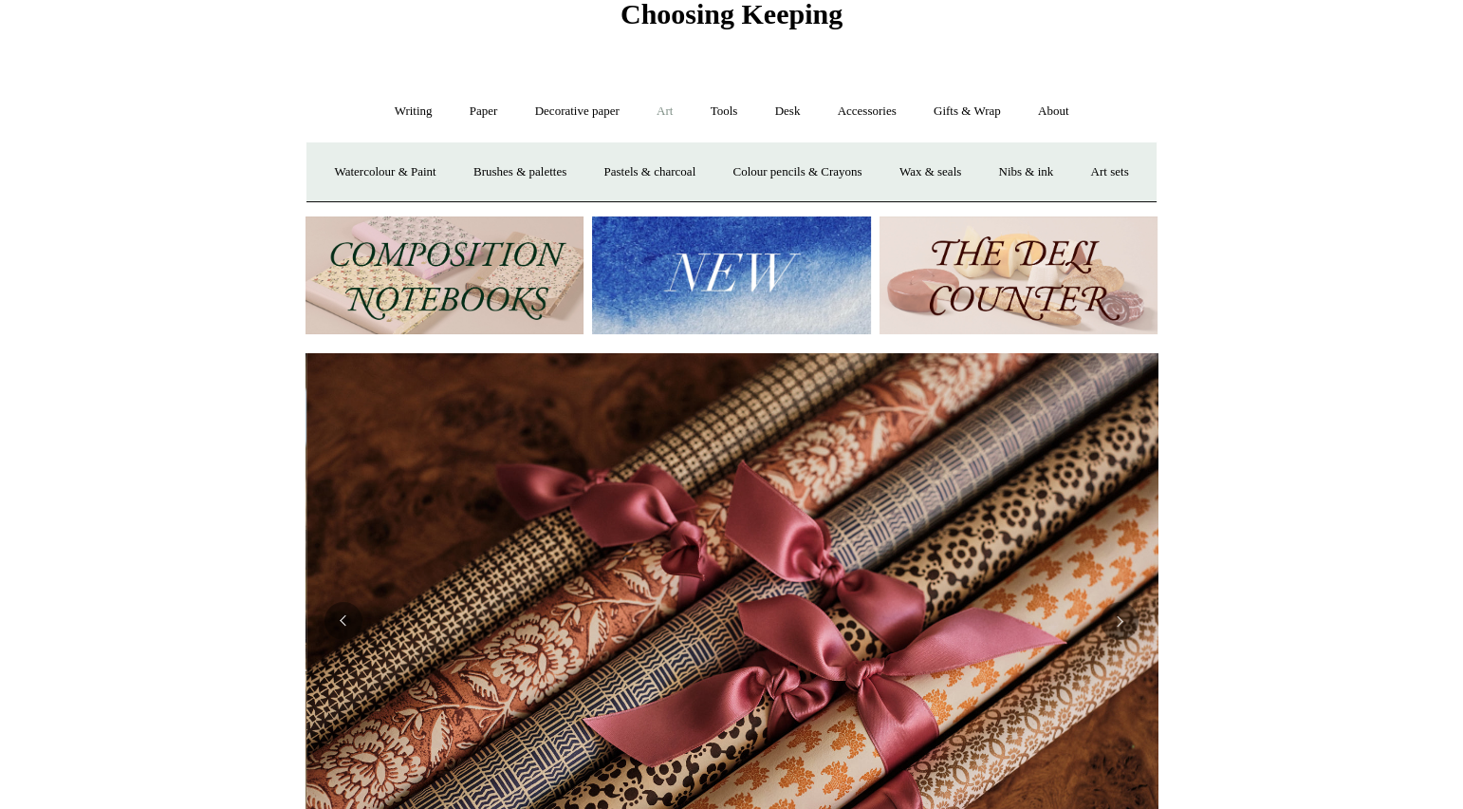
scroll to position [0, 1705]
click at [1071, 163] on link "Nibs & ink" at bounding box center [1025, 172] width 89 height 50
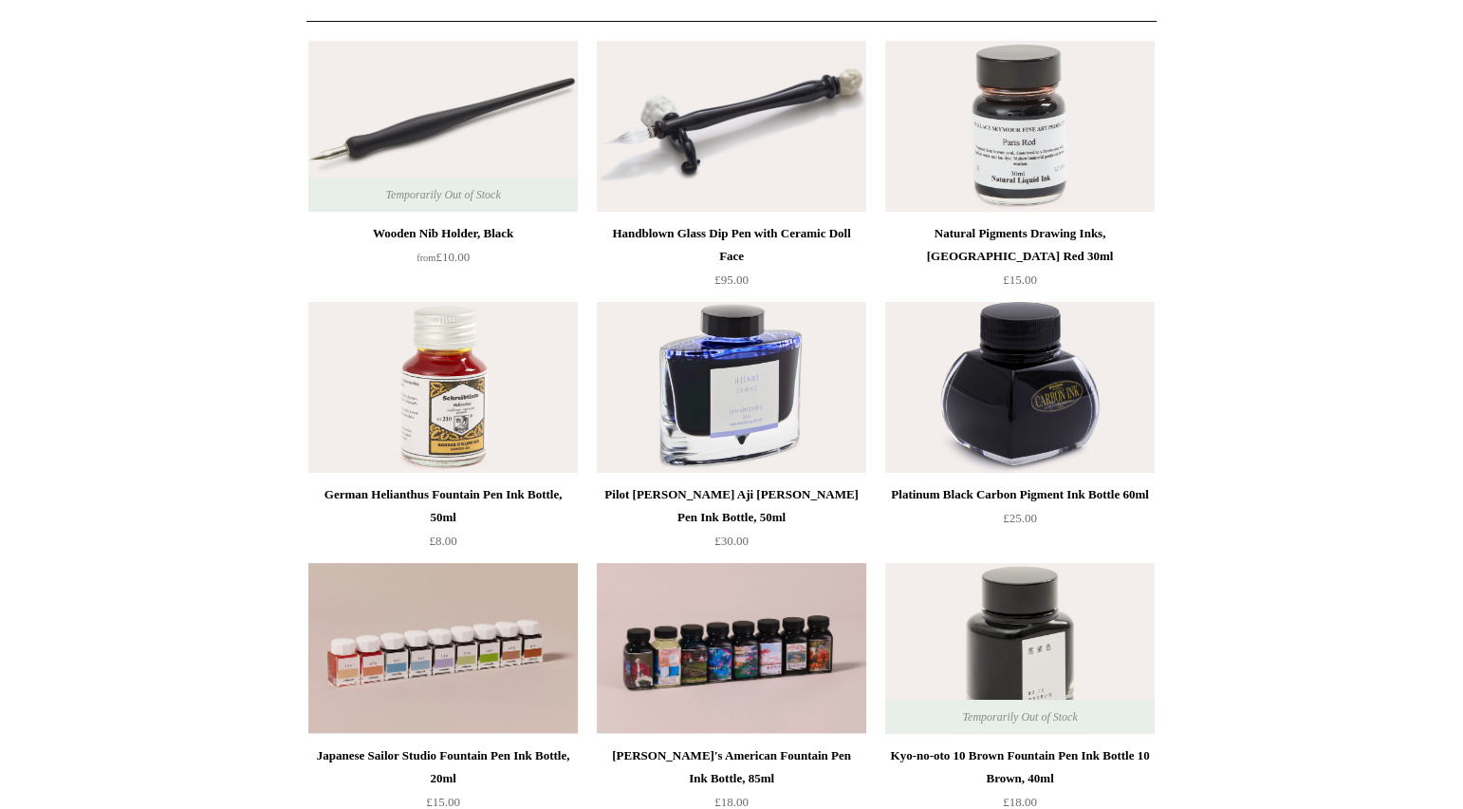
scroll to position [168, 0]
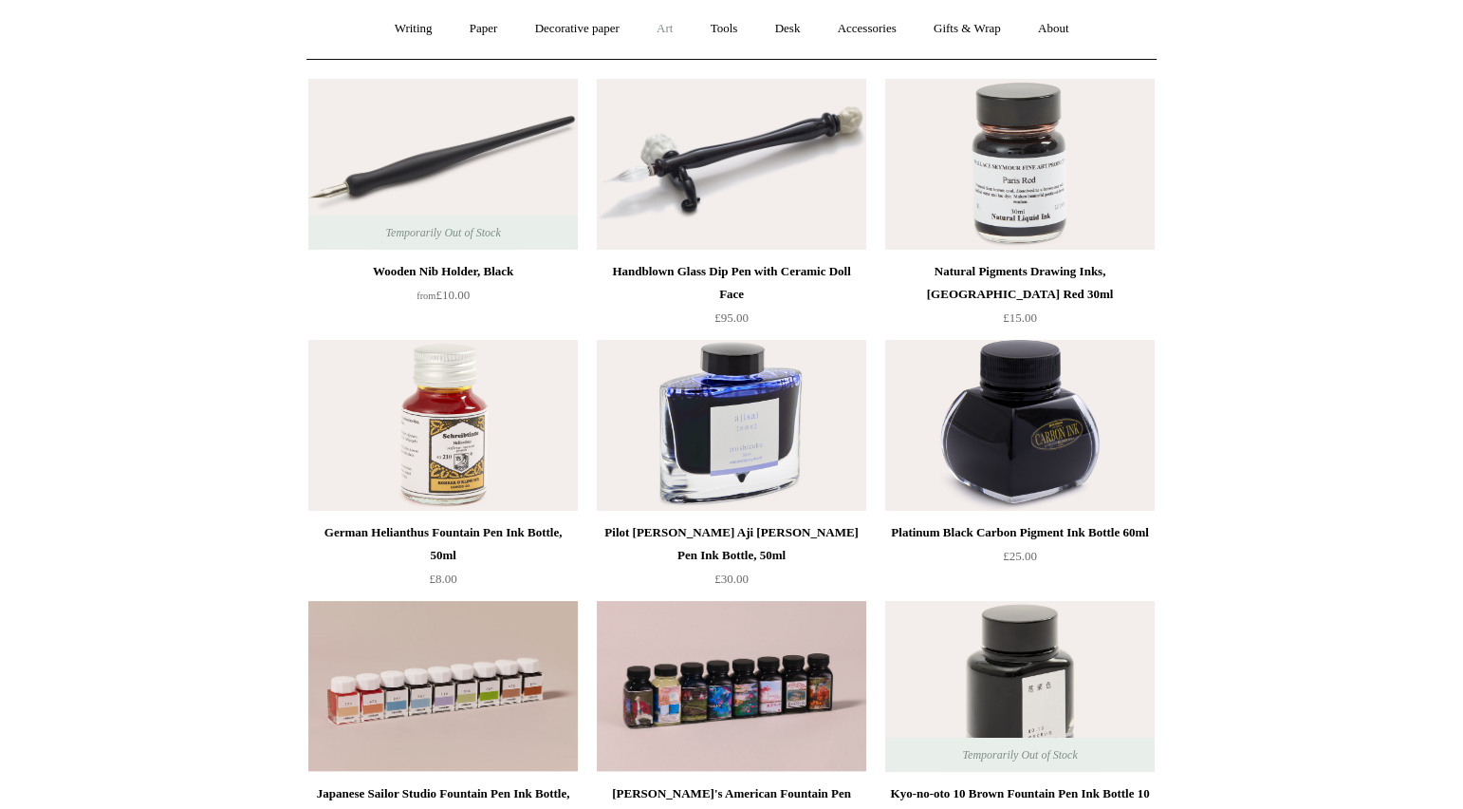
click at [670, 26] on link "Art +" at bounding box center [665, 29] width 50 height 50
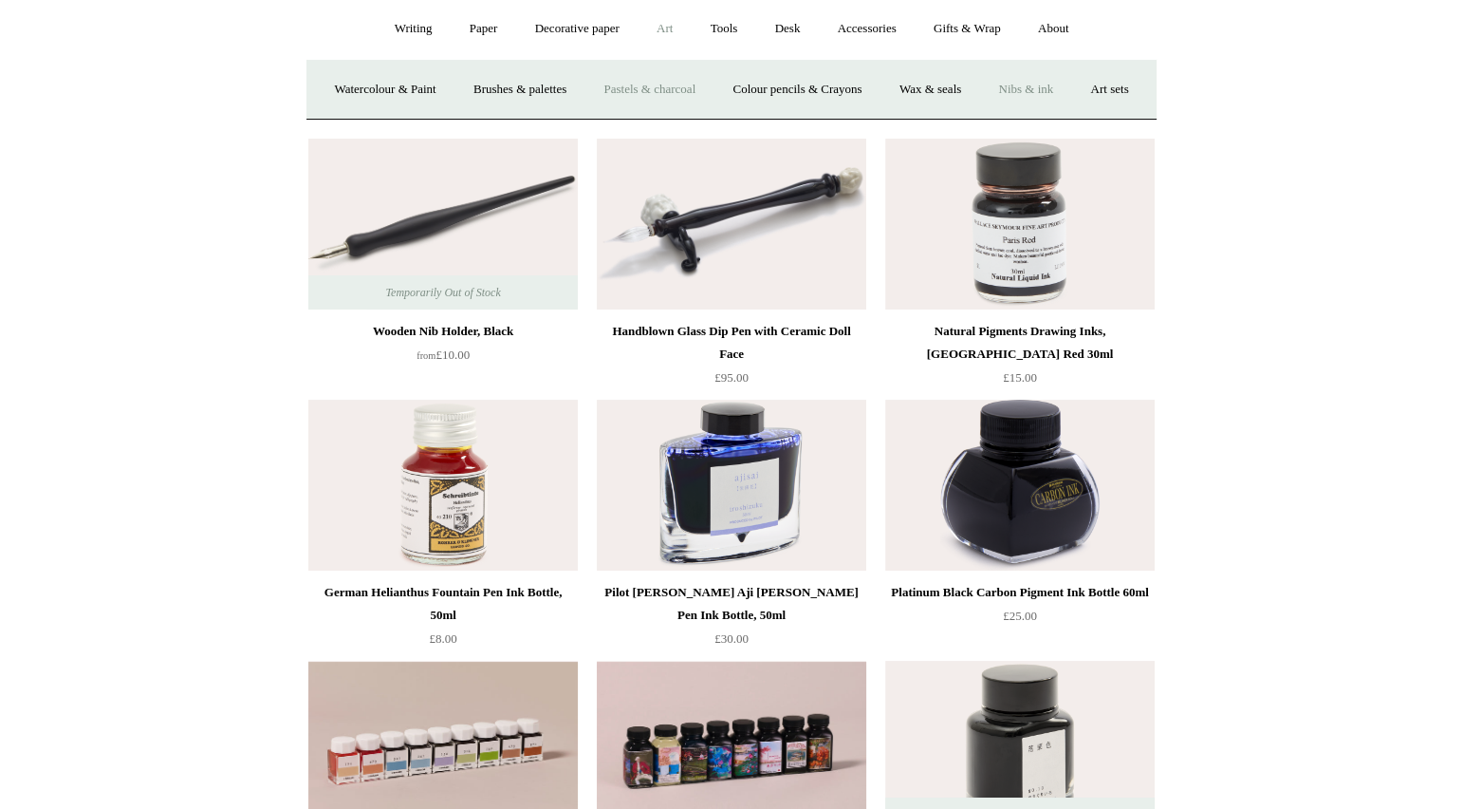
click at [680, 80] on link "Pastels & charcoal" at bounding box center [650, 90] width 126 height 50
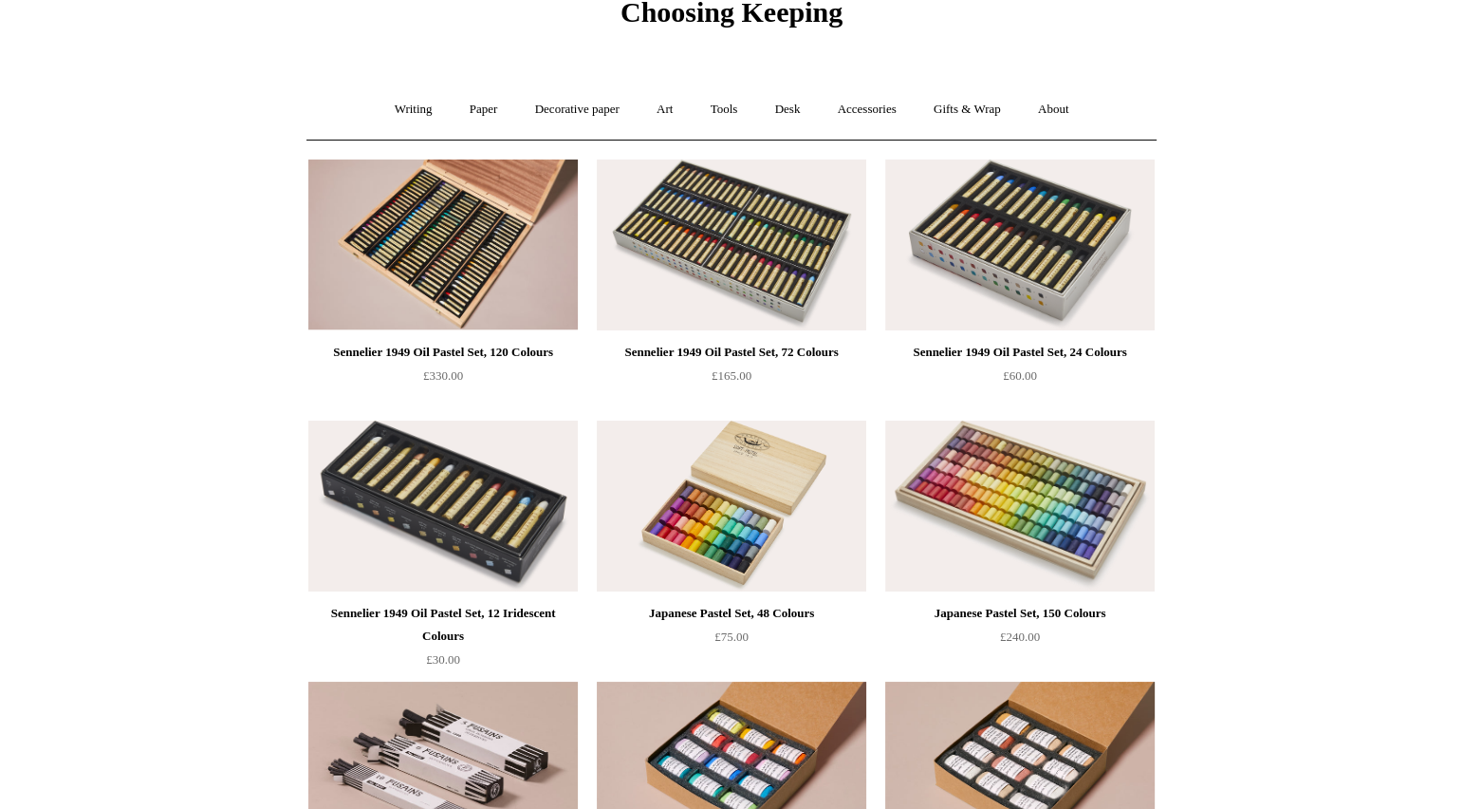
scroll to position [84, 0]
